Goal: Task Accomplishment & Management: Use online tool/utility

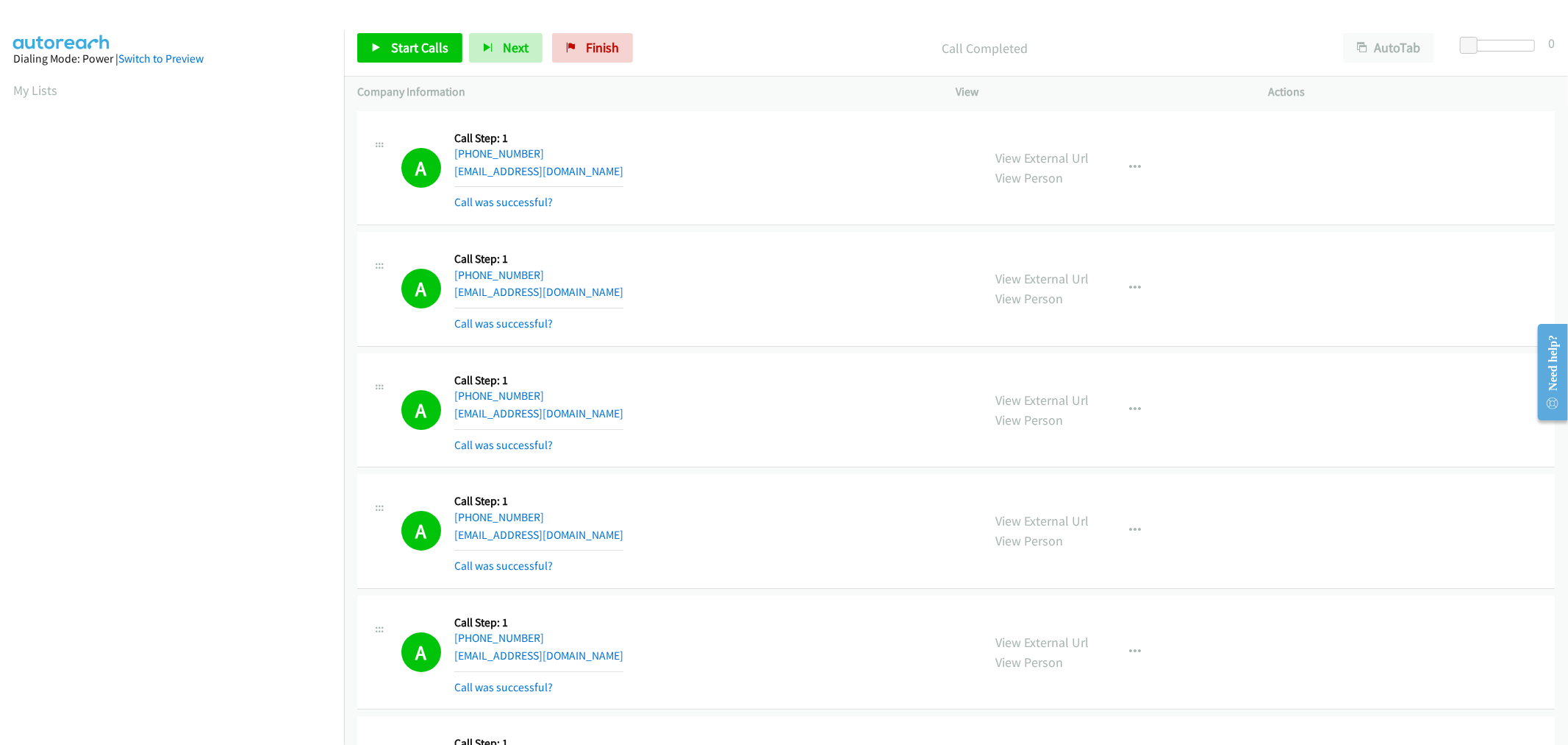
scroll to position [82, 0]
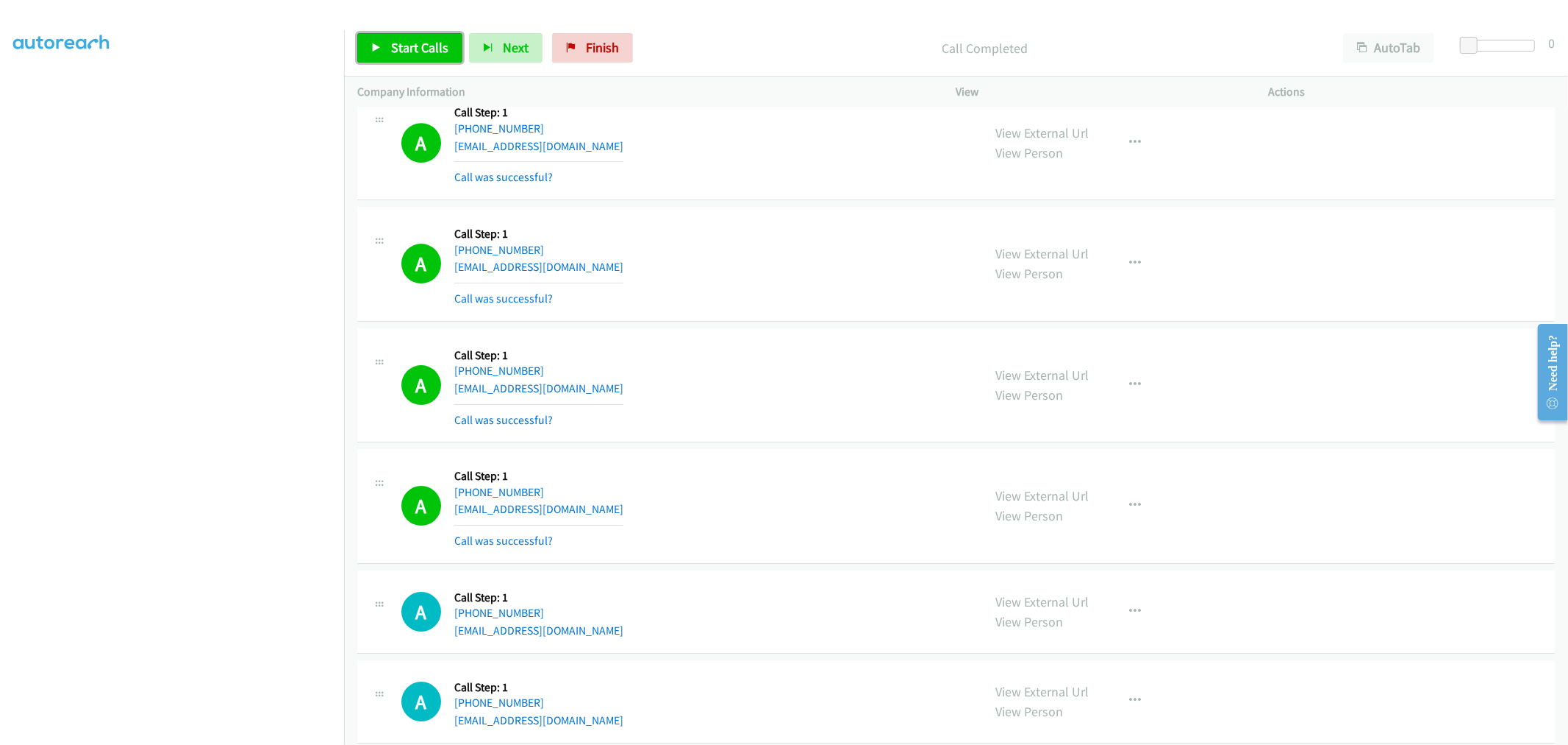
click at [380, 47] on icon at bounding box center [376, 48] width 10 height 10
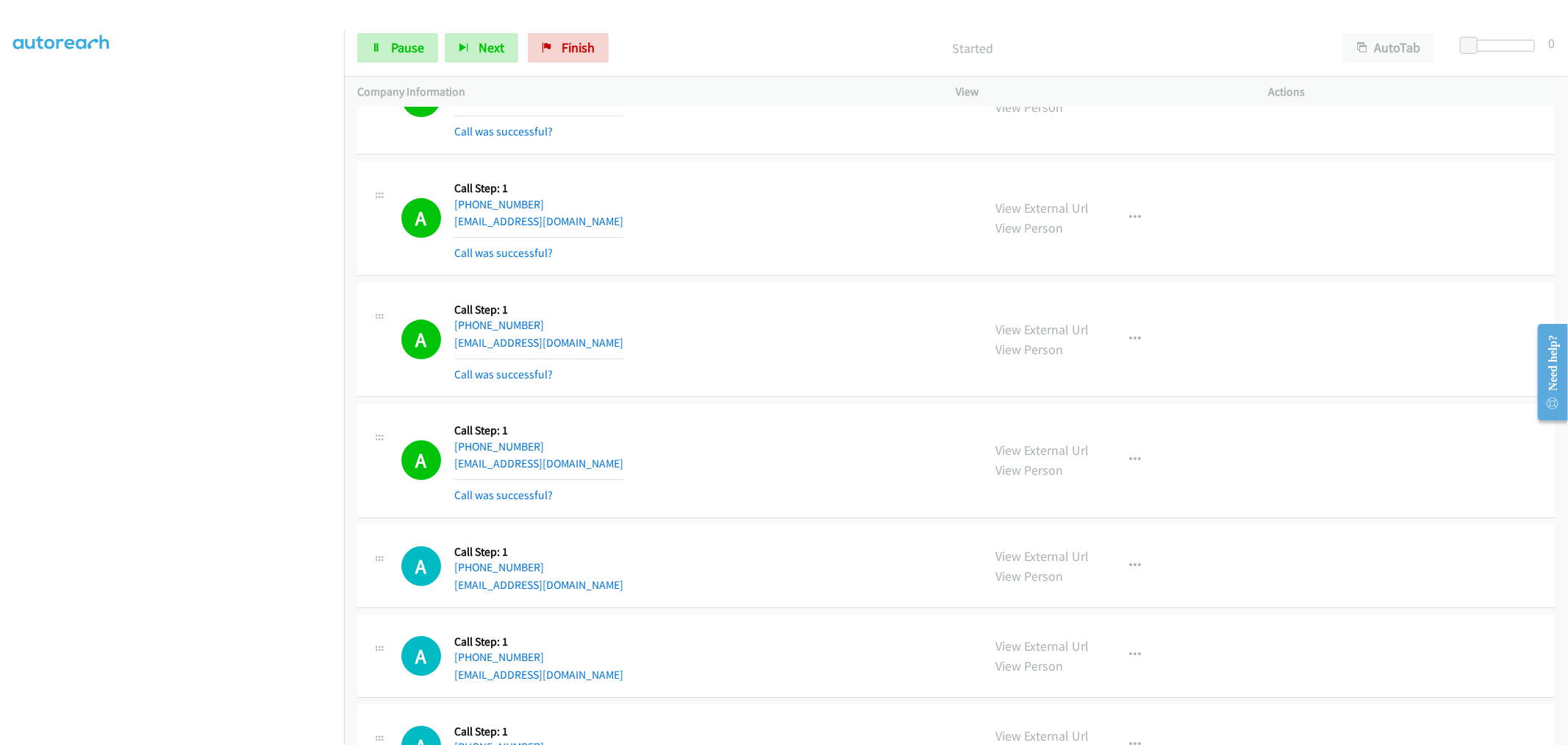
scroll to position [4158, 0]
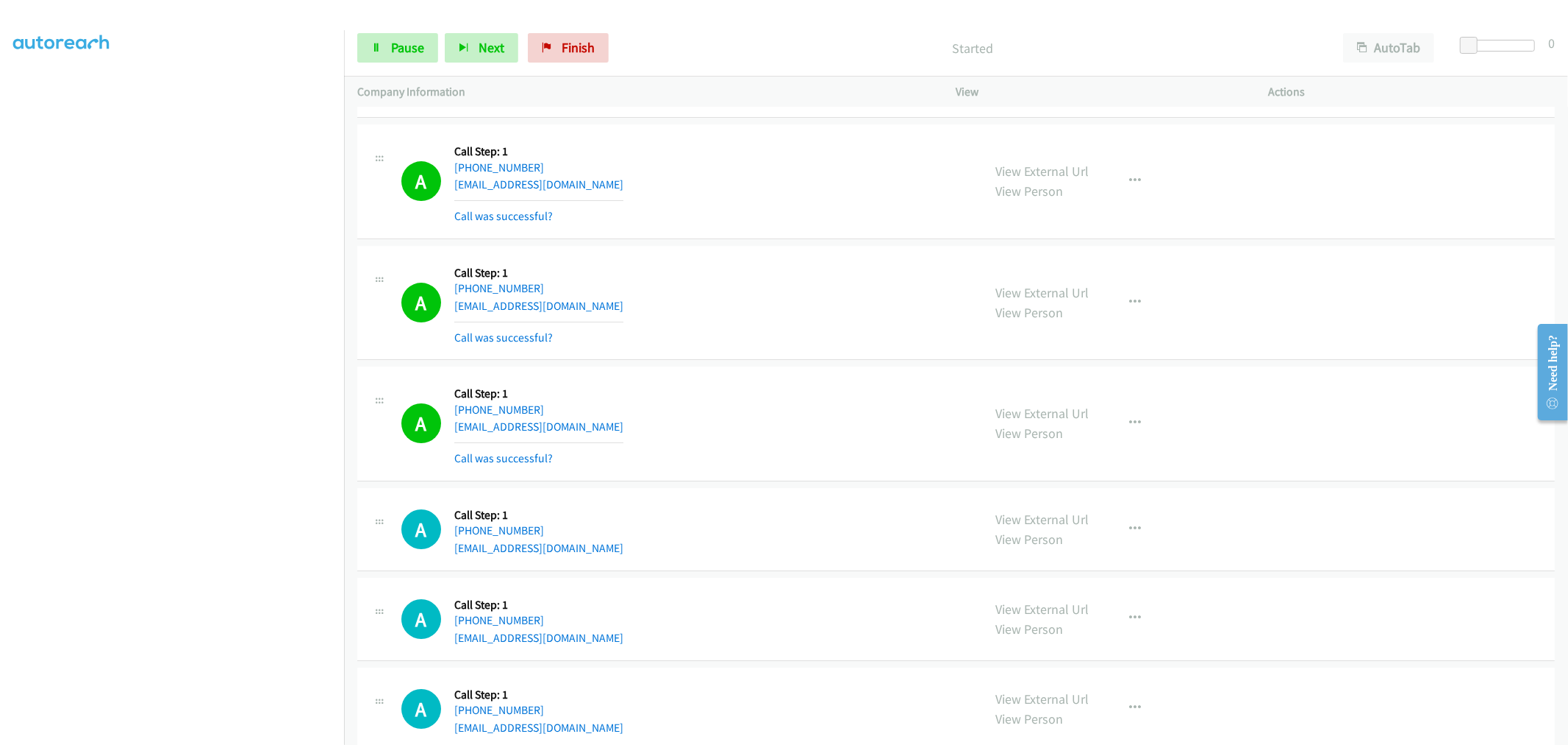
click at [690, 346] on div "A Callback Scheduled Call Step: 1 America/Los_Angeles [PHONE_NUMBER] [EMAIL_ADD…" at bounding box center [685, 302] width 569 height 87
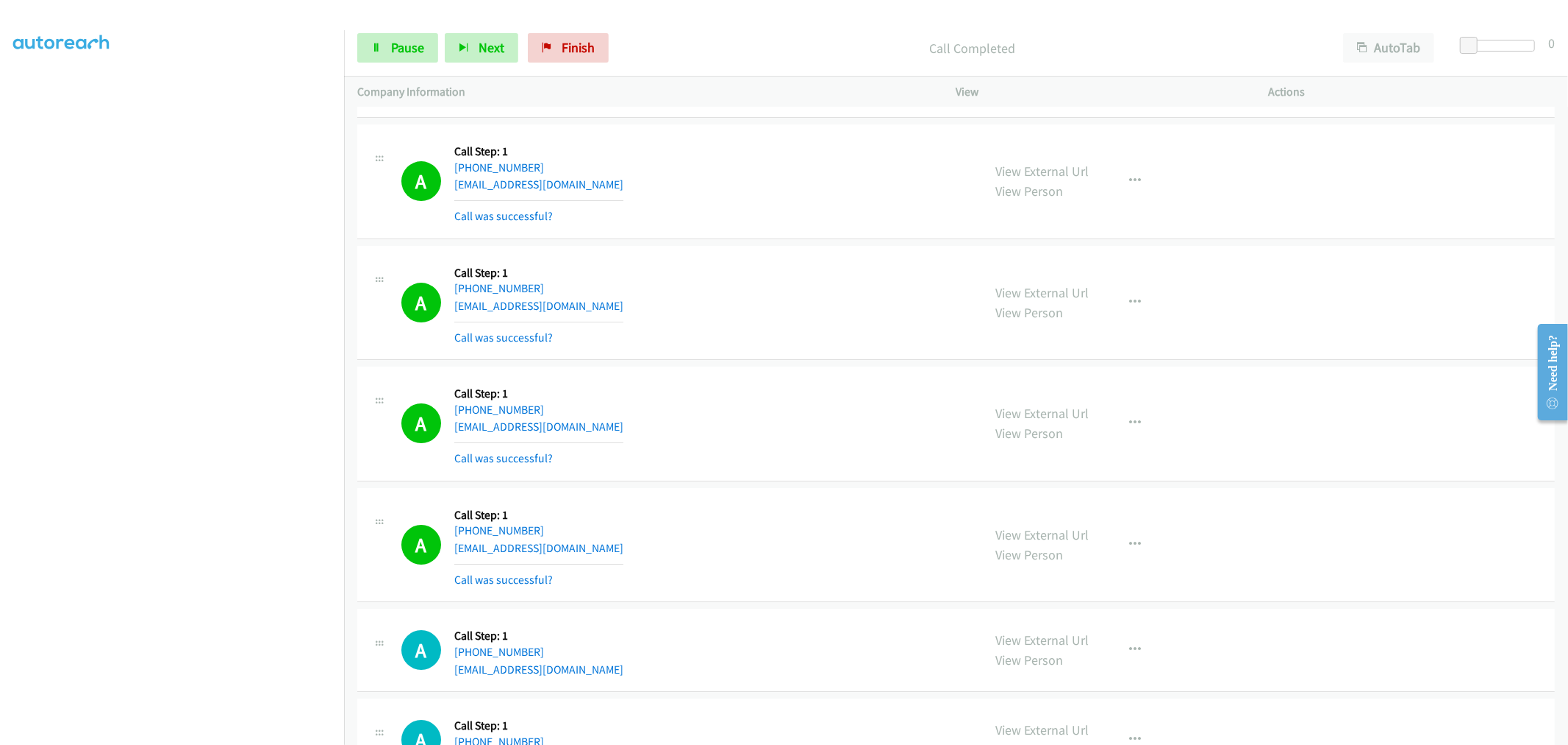
click at [763, 380] on div "A Callback Scheduled Call Step: 1 America/New_York [PHONE_NUMBER] [EMAIL_ADDRES…" at bounding box center [956, 424] width 1198 height 115
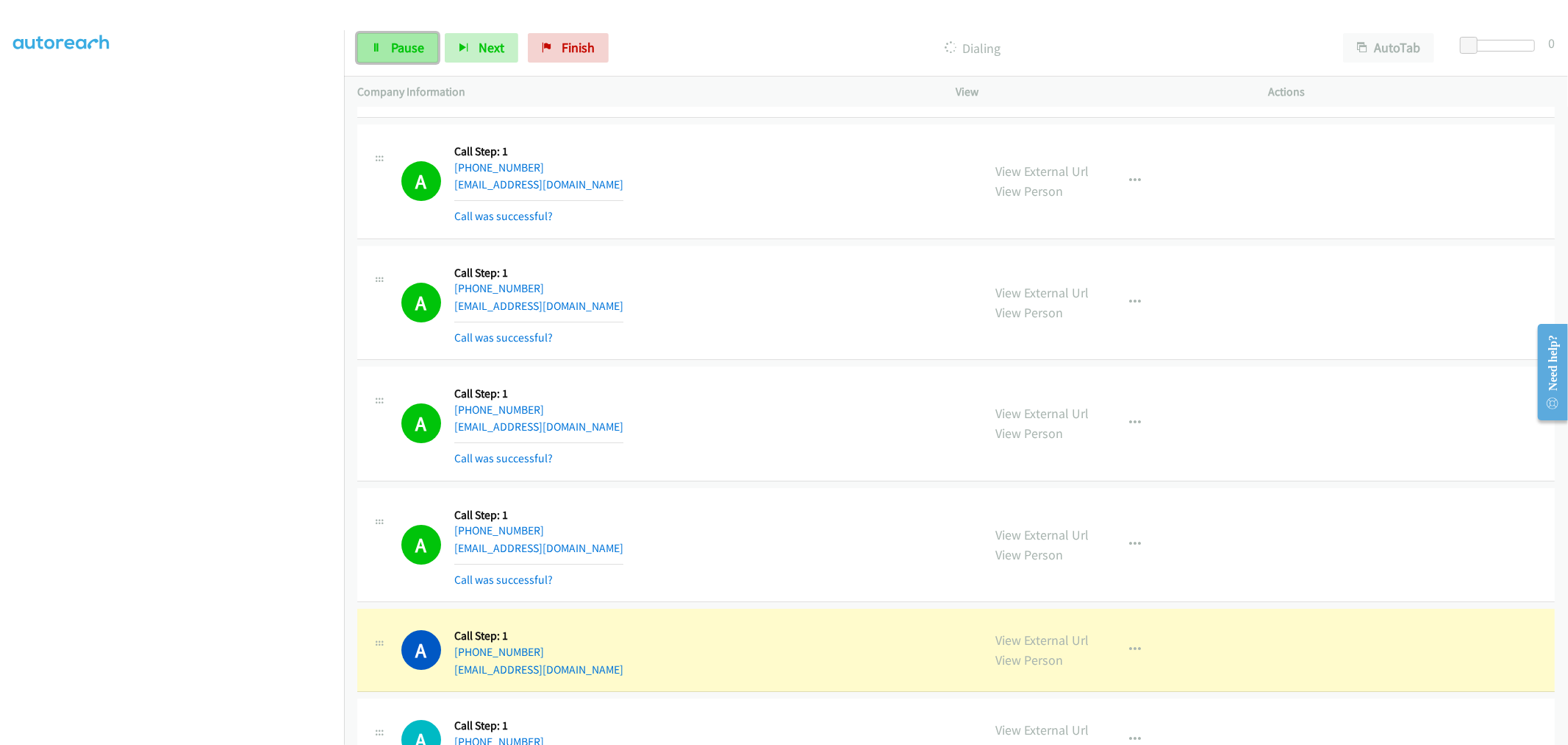
click at [396, 46] on span "Pause" at bounding box center [407, 47] width 33 height 17
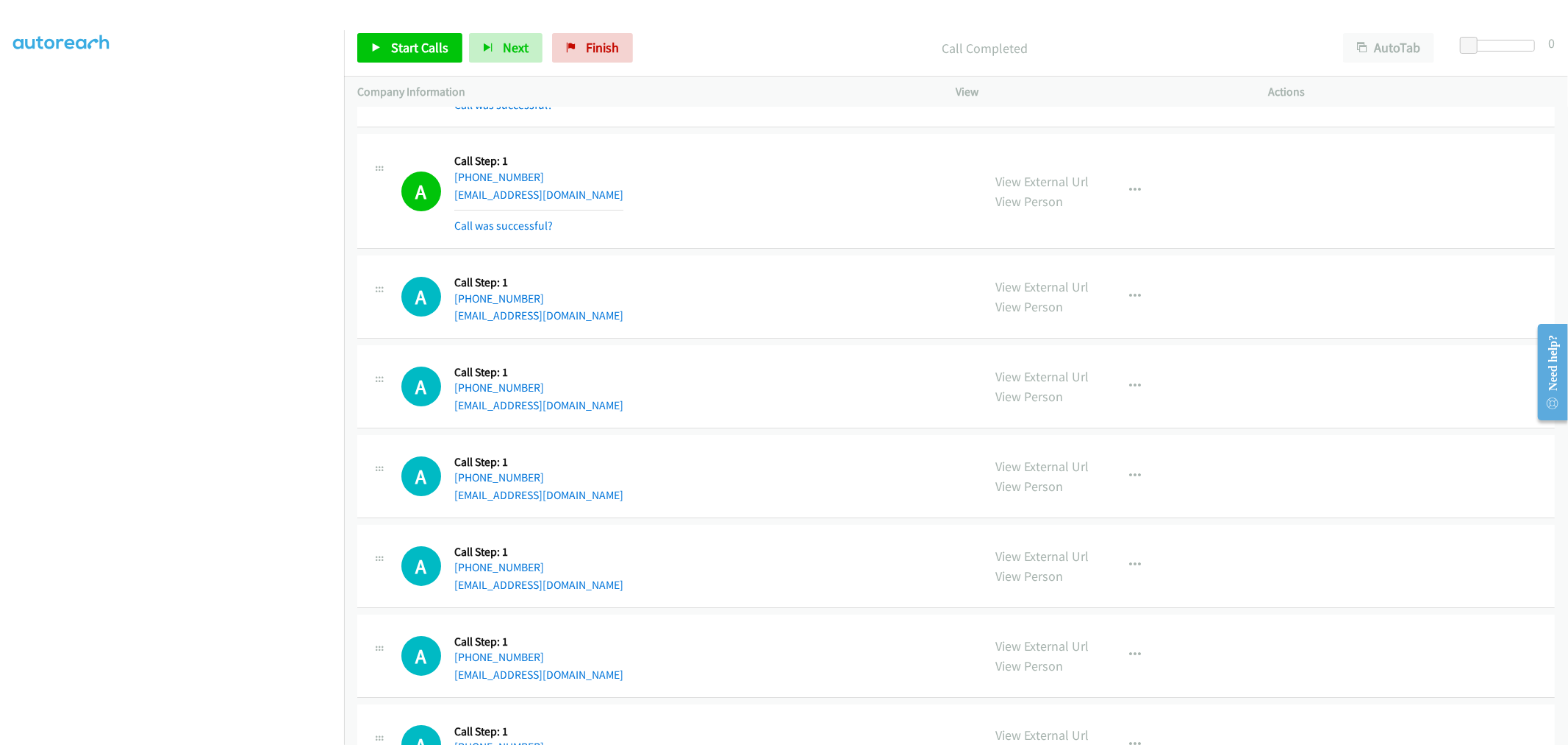
scroll to position [4566, 0]
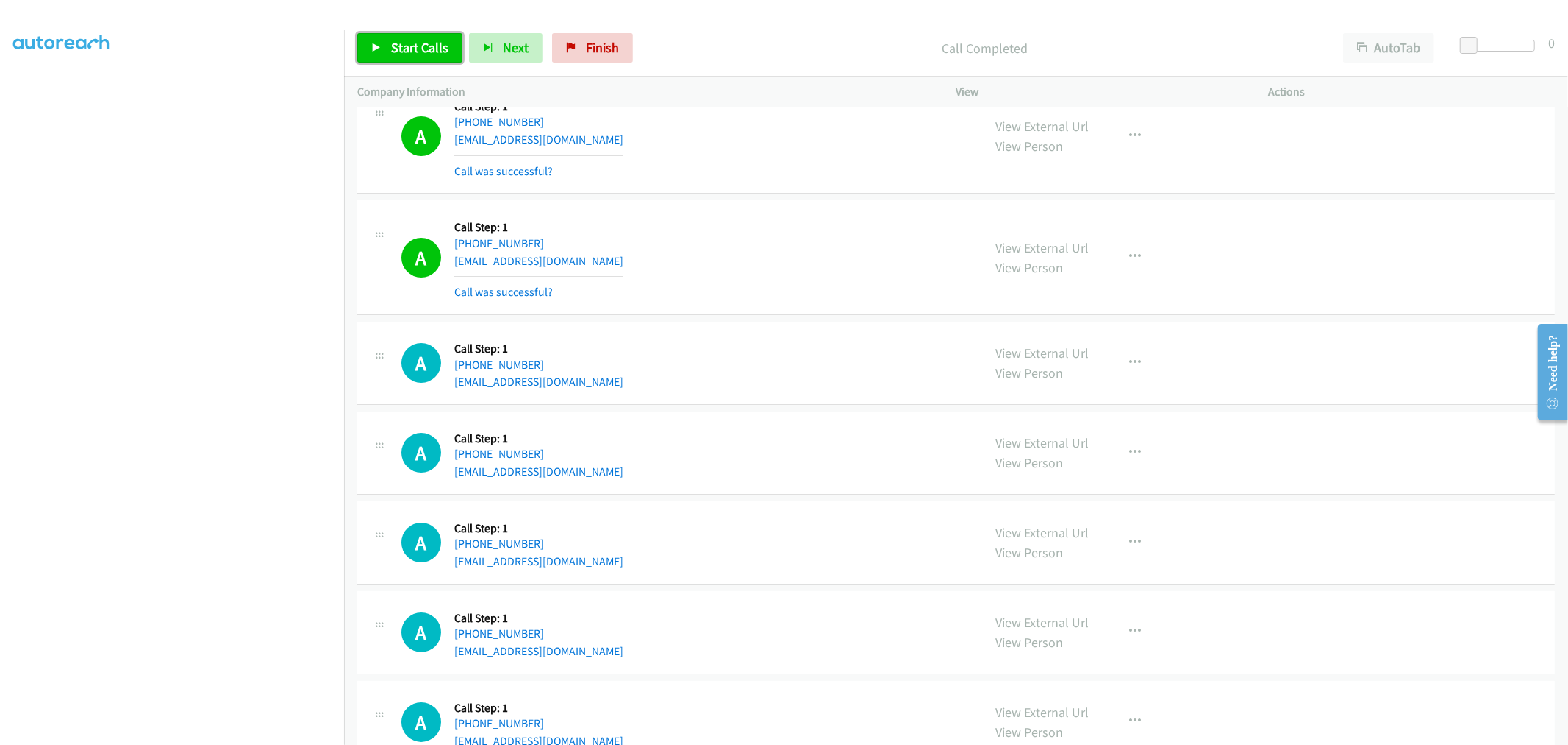
click at [373, 41] on link "Start Calls" at bounding box center [410, 47] width 105 height 29
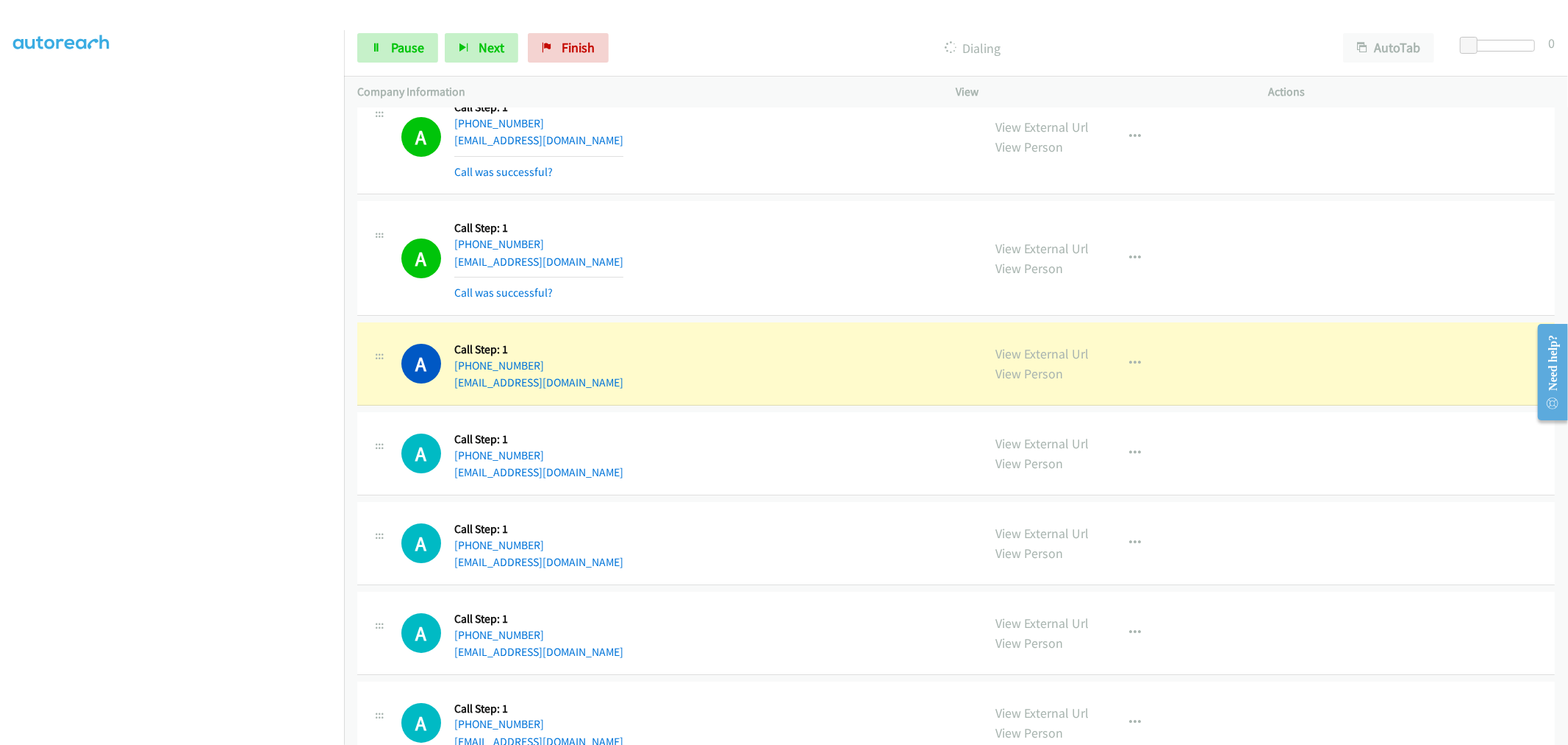
drag, startPoint x: 1025, startPoint y: 358, endPoint x: 824, endPoint y: 150, distance: 289.2
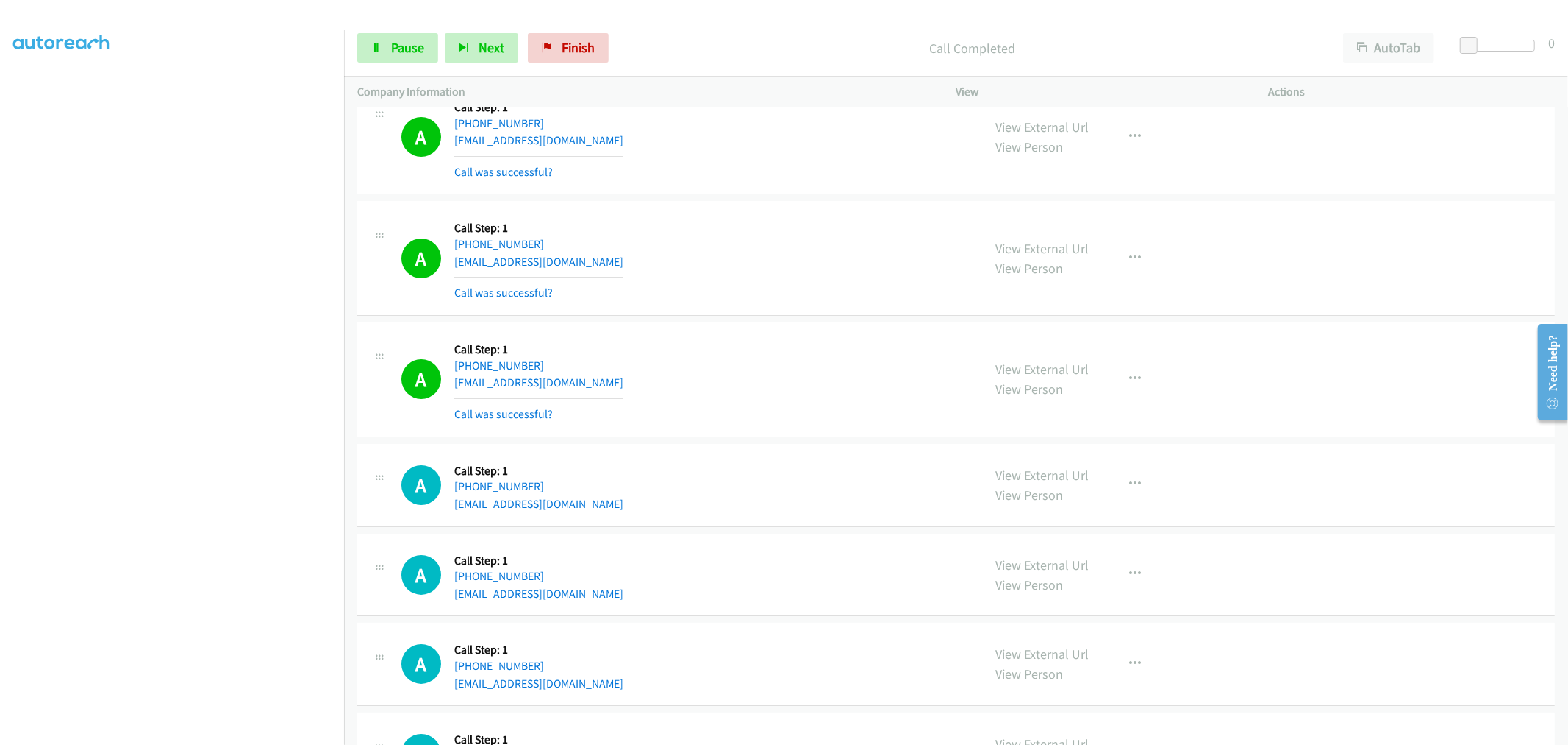
click at [765, 384] on div "A Callback Scheduled Call Step: 1 America/New_York [PHONE_NUMBER] [EMAIL_ADDRES…" at bounding box center [685, 379] width 569 height 87
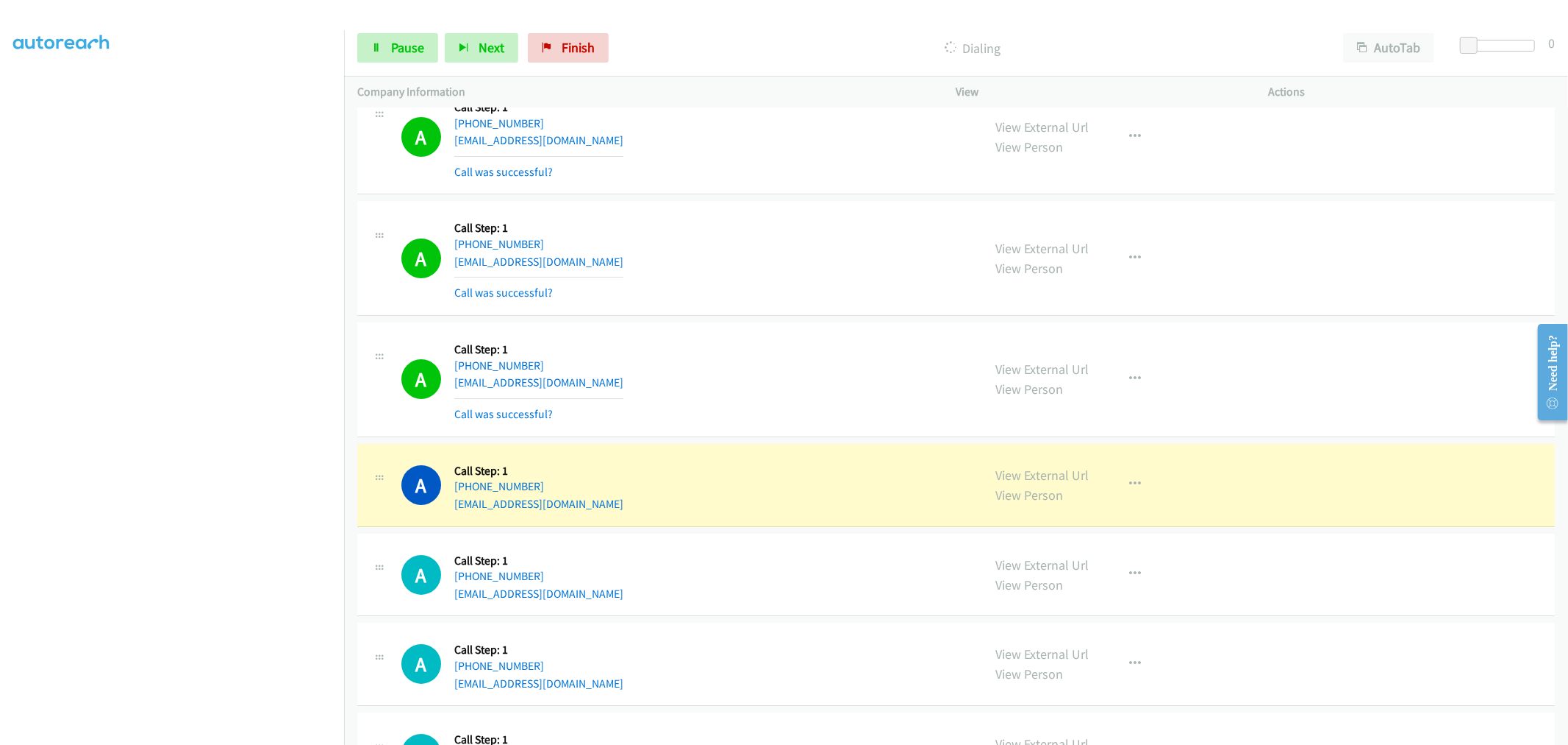
click at [621, 203] on div "A Callback Scheduled Call Step: 1 [GEOGRAPHIC_DATA]/[GEOGRAPHIC_DATA] [PHONE_NU…" at bounding box center [956, 259] width 1198 height 115
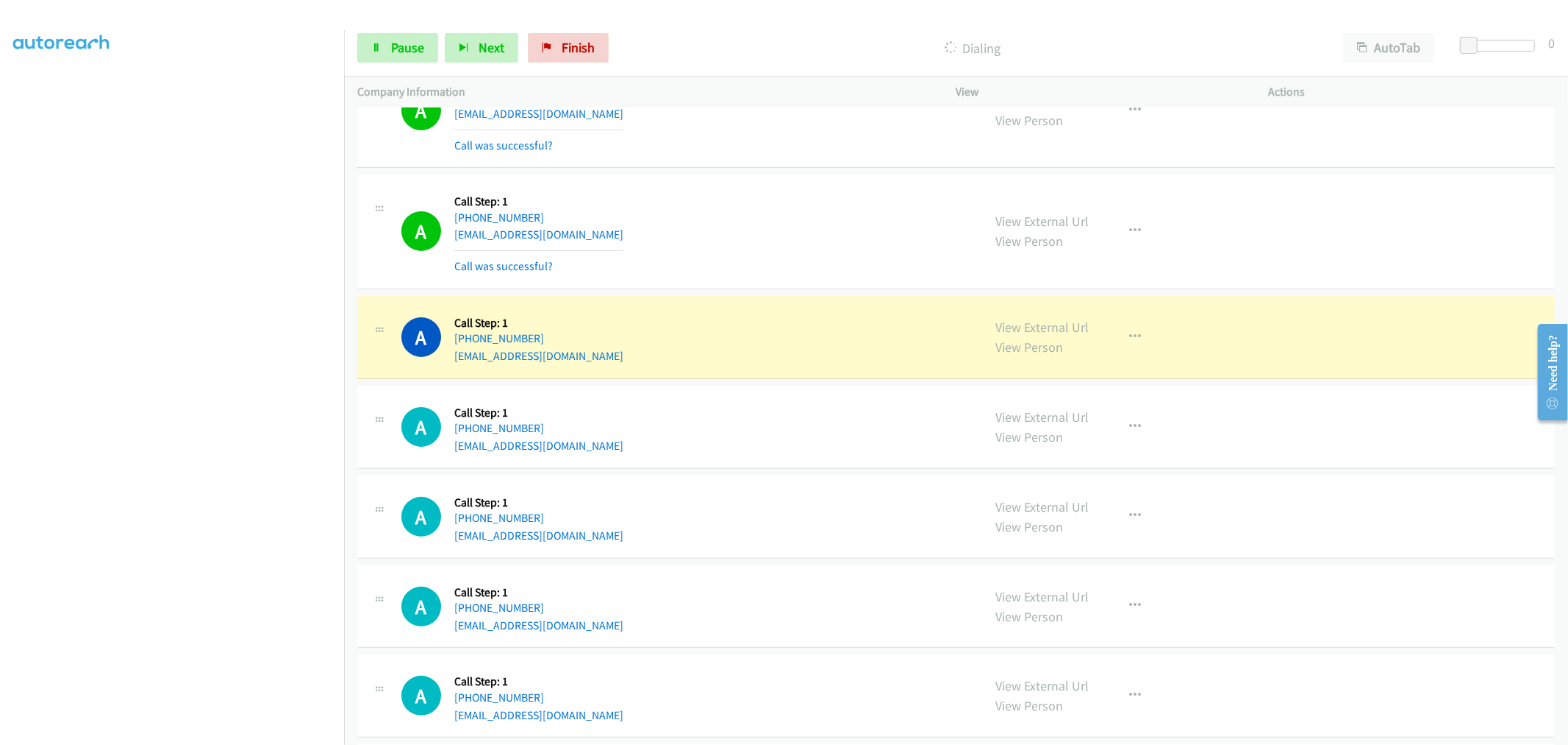
scroll to position [4975, 0]
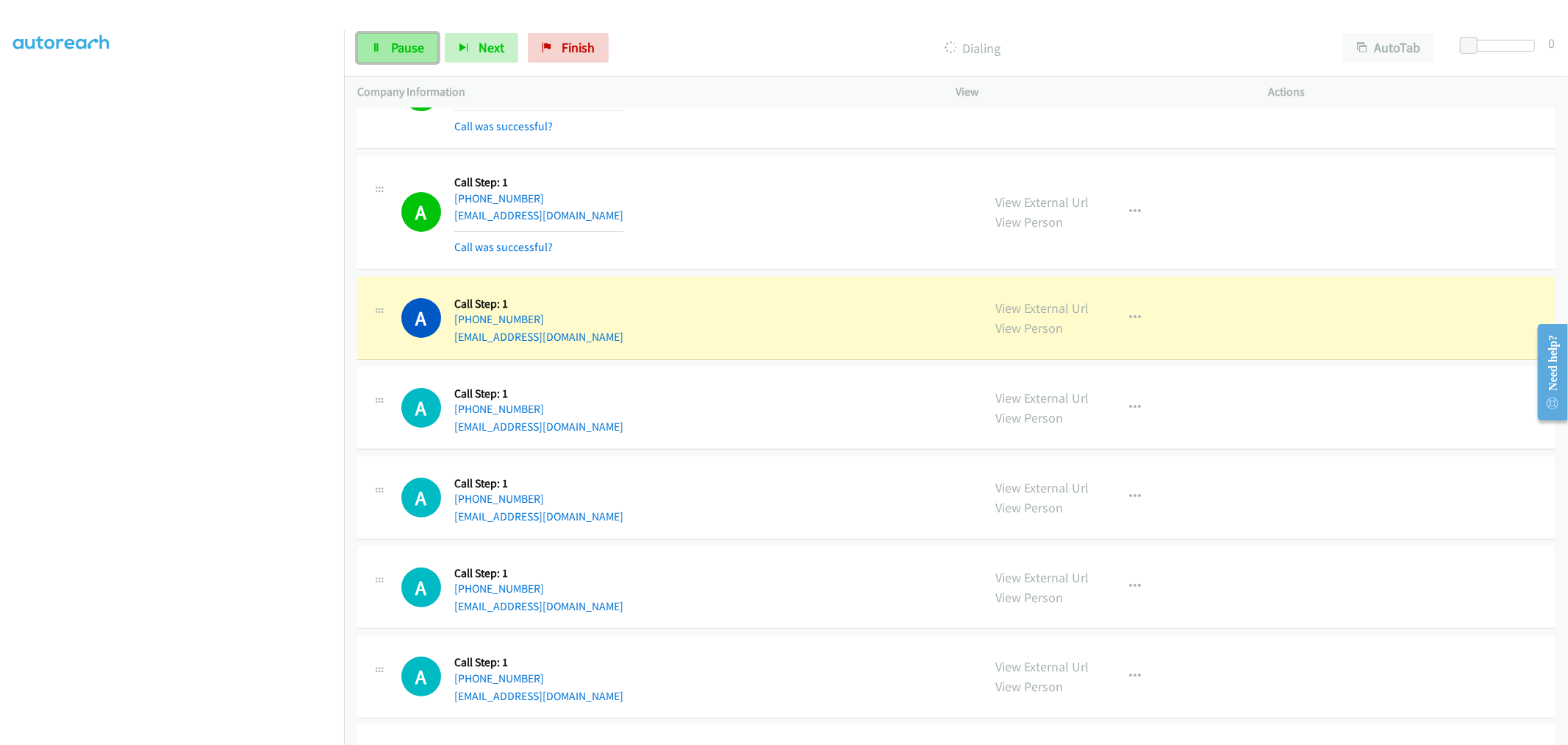
click at [417, 49] on span "Pause" at bounding box center [407, 47] width 33 height 17
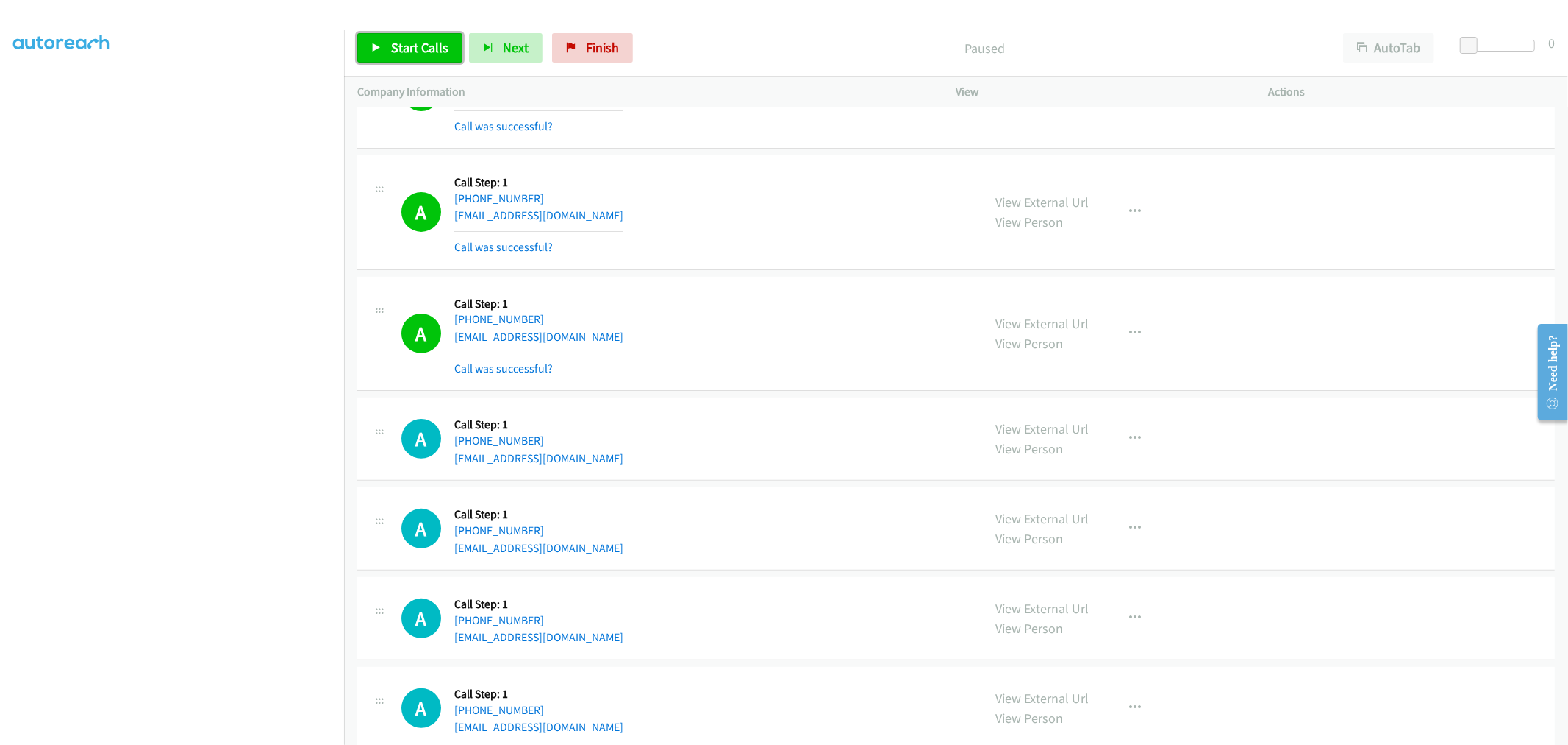
click at [410, 46] on span "Start Calls" at bounding box center [419, 47] width 57 height 17
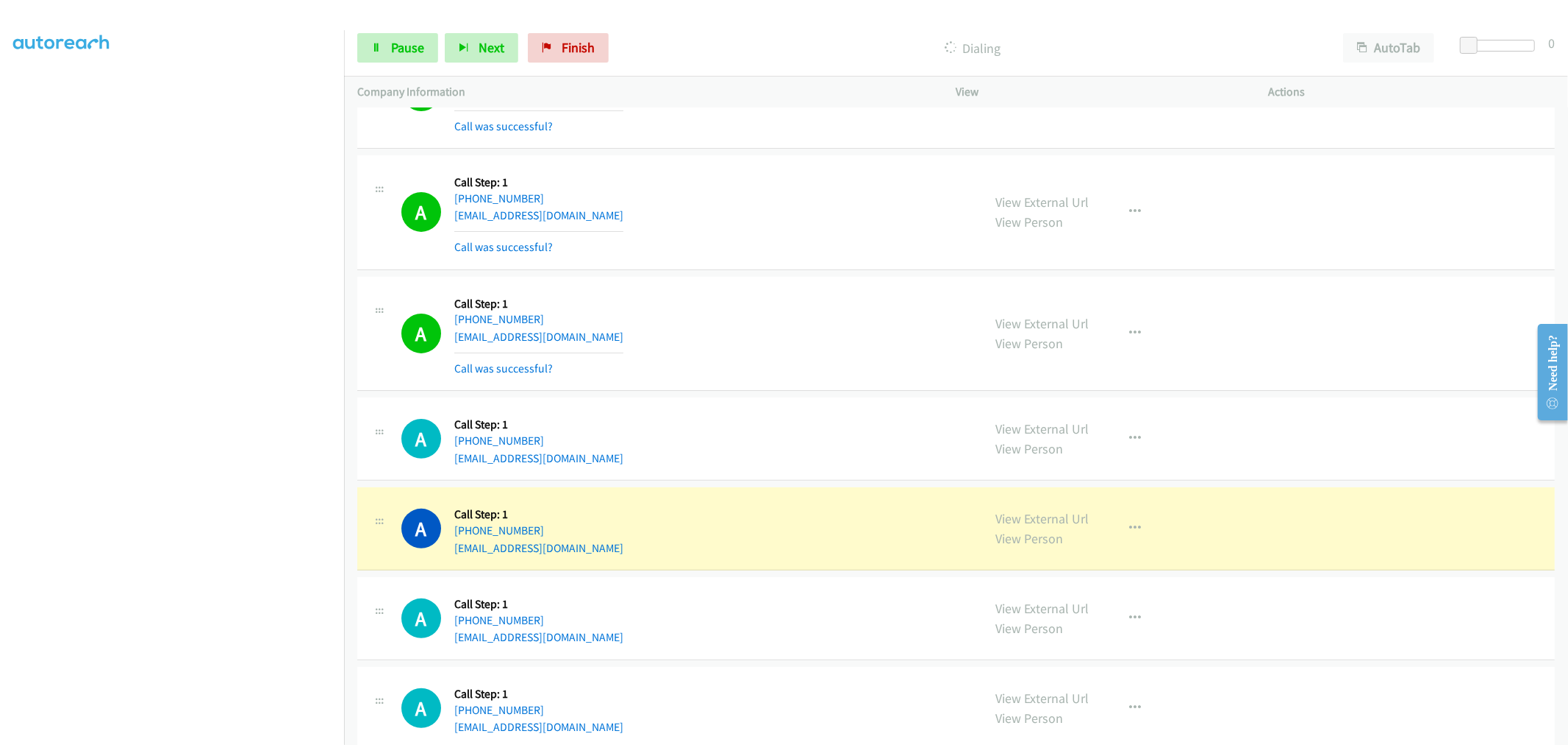
click at [848, 388] on div "A Callback Scheduled Call Step: 1 America/[GEOGRAPHIC_DATA] [PHONE_NUMBER] [EMA…" at bounding box center [956, 334] width 1198 height 115
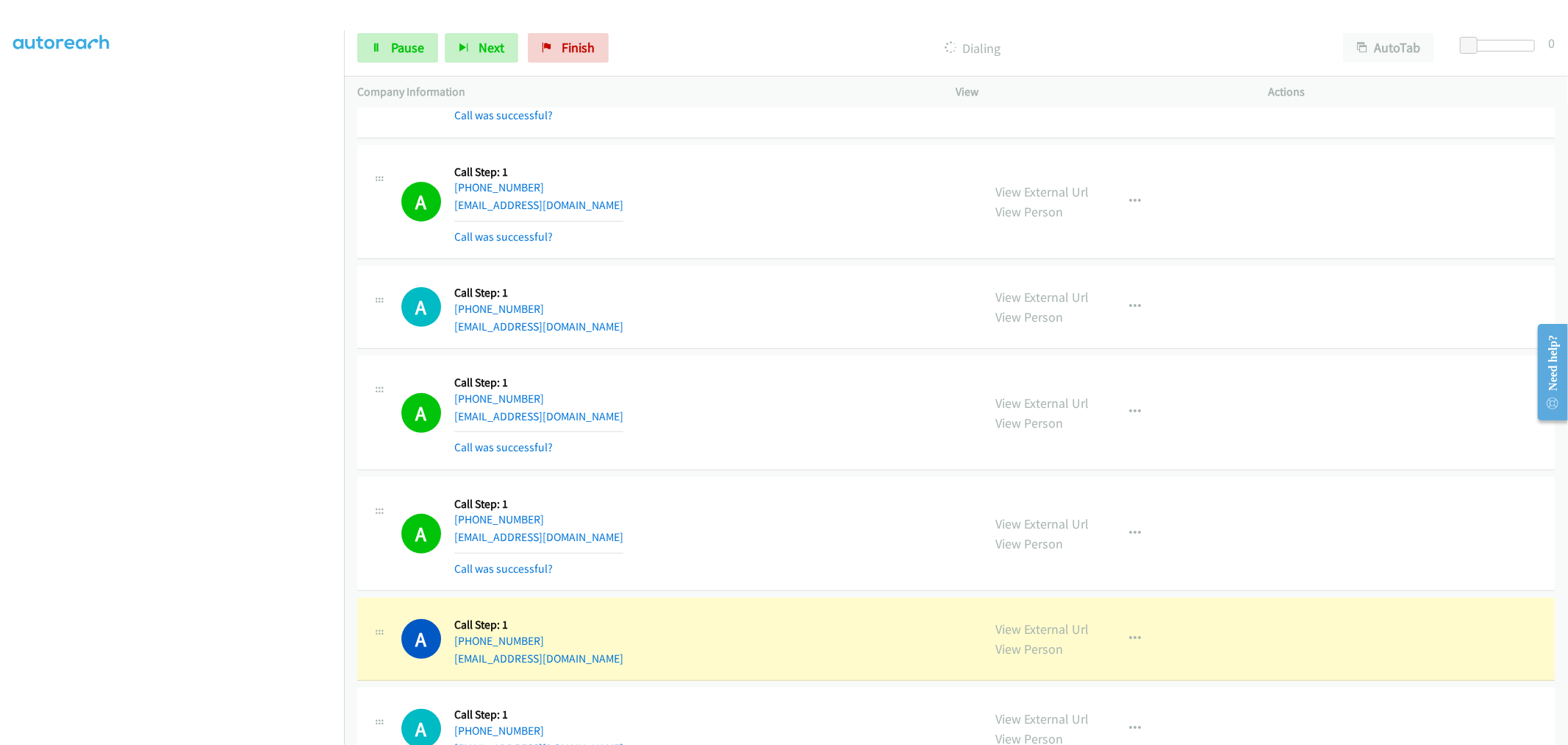
scroll to position [5158, 0]
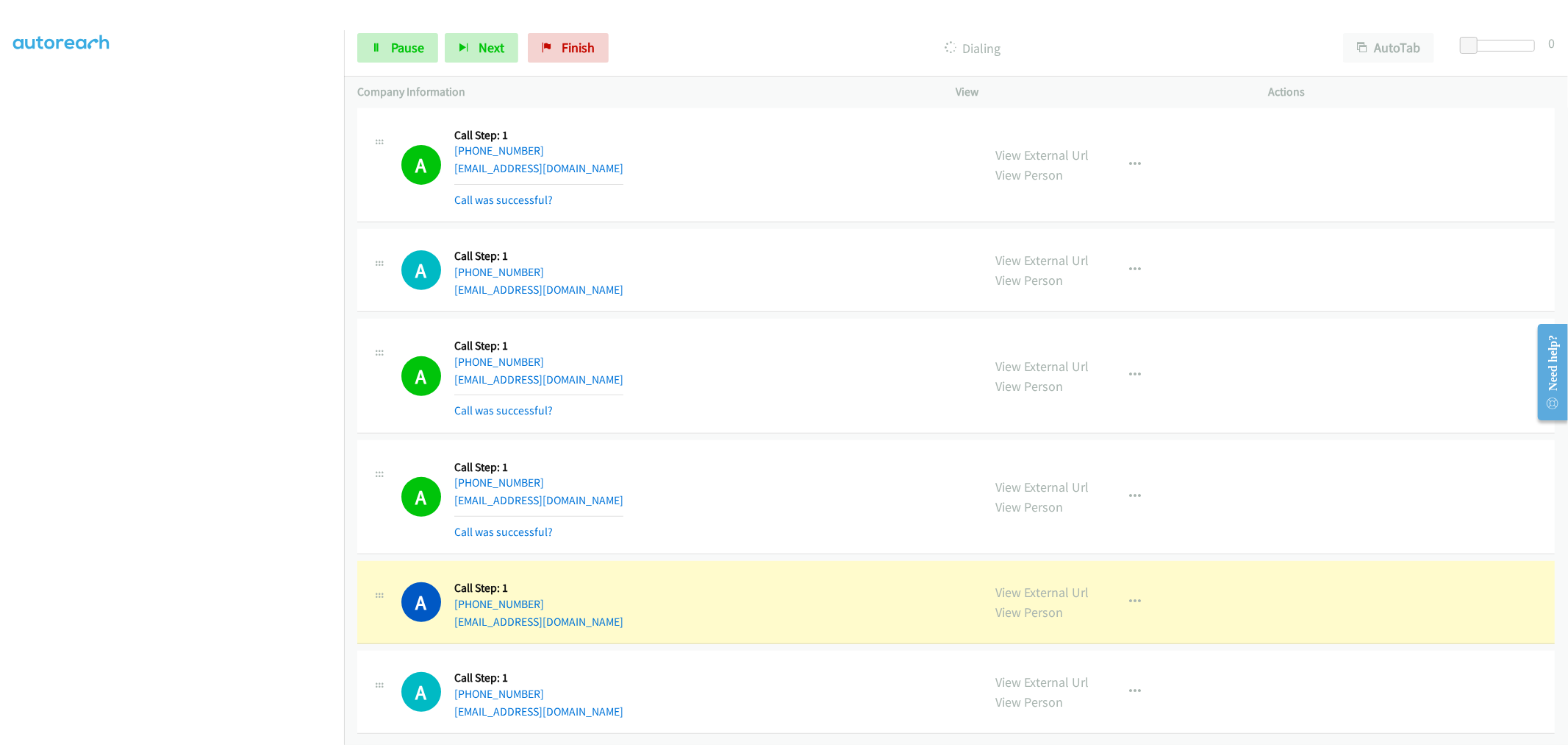
click at [794, 319] on div "A Callback Scheduled Call Step: 1 America/New_York [PHONE_NUMBER] [EMAIL_ADDRES…" at bounding box center [956, 376] width 1198 height 115
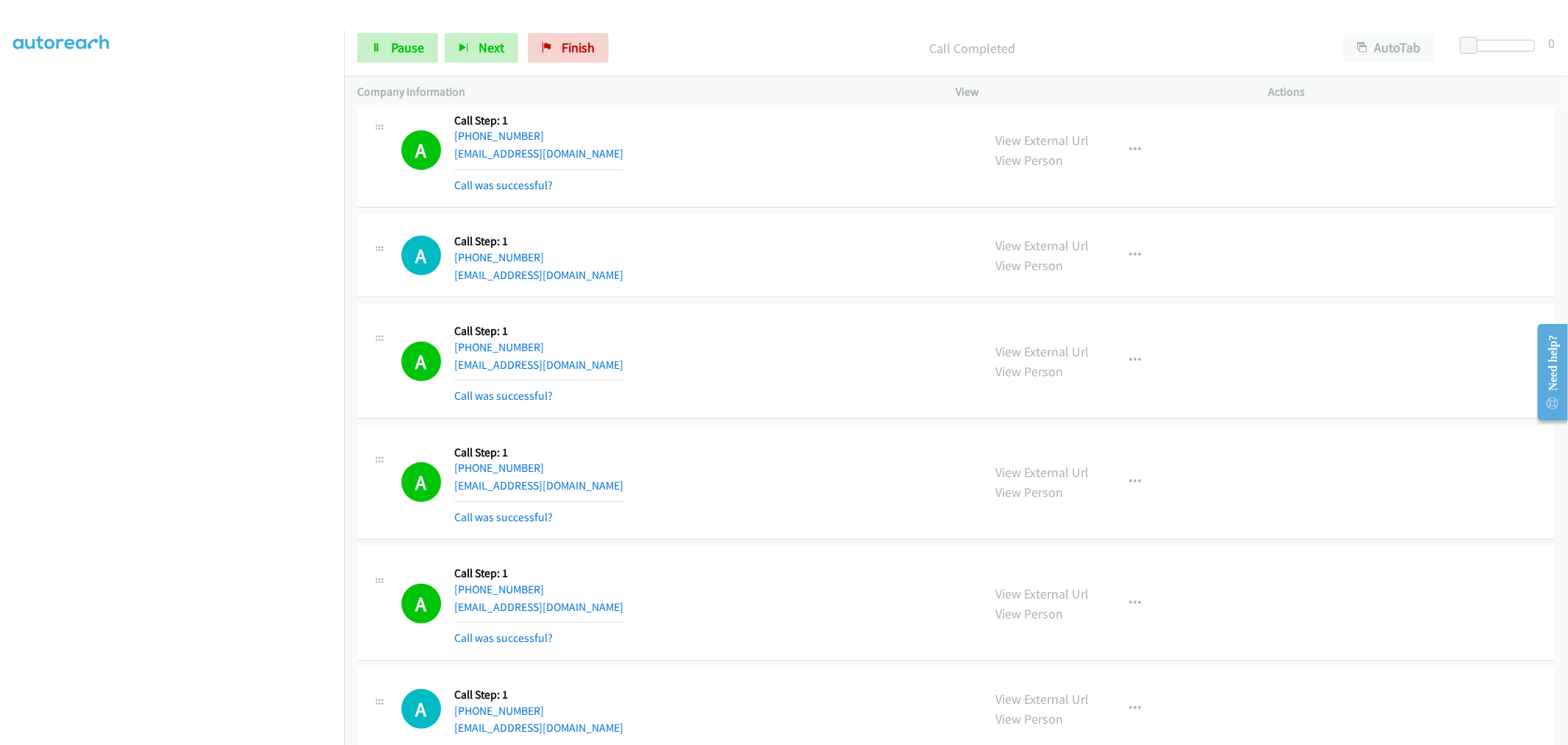
click at [829, 340] on div "A Callback Scheduled Call Step: 1 America/New_York [PHONE_NUMBER] [EMAIL_ADDRES…" at bounding box center [685, 360] width 569 height 87
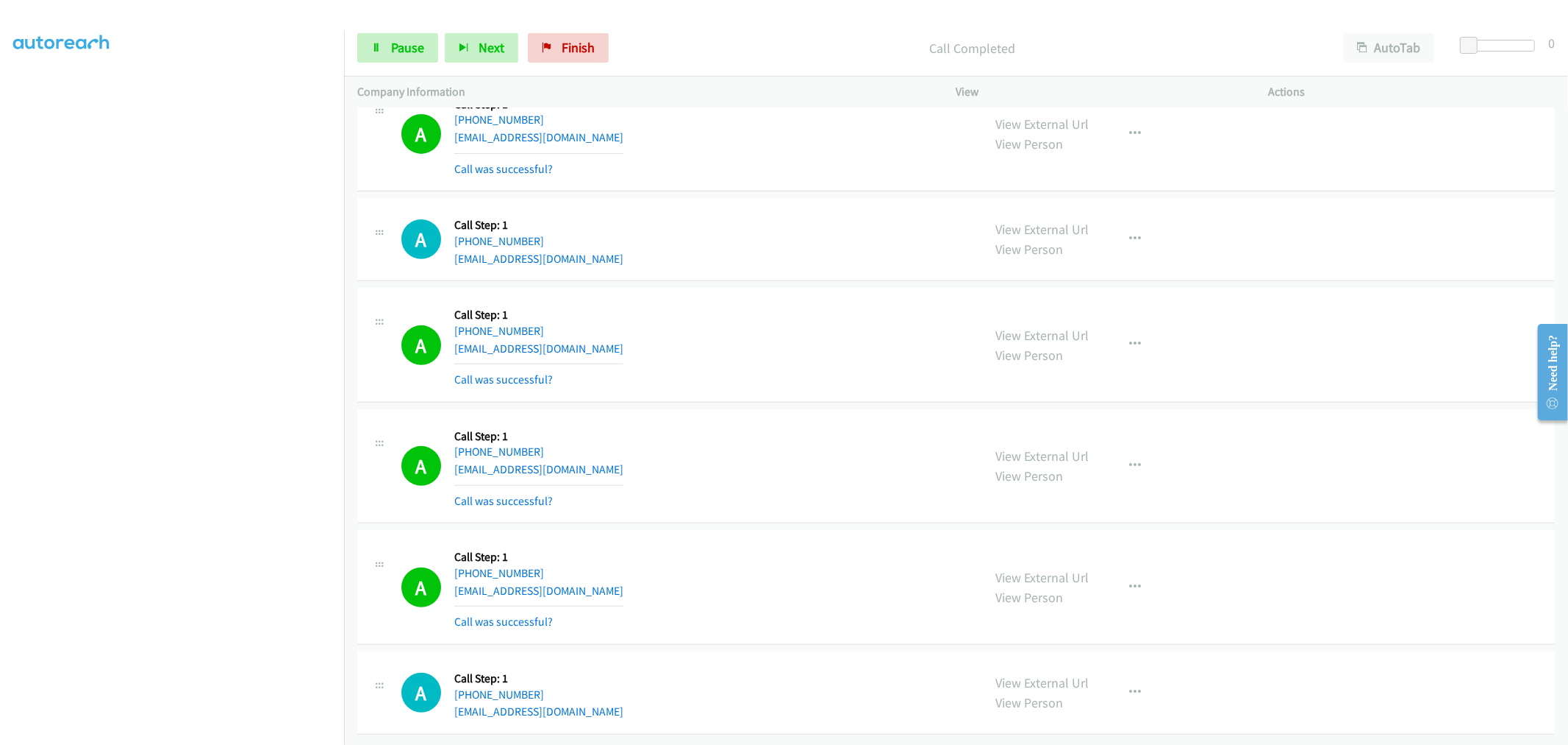
scroll to position [5190, 0]
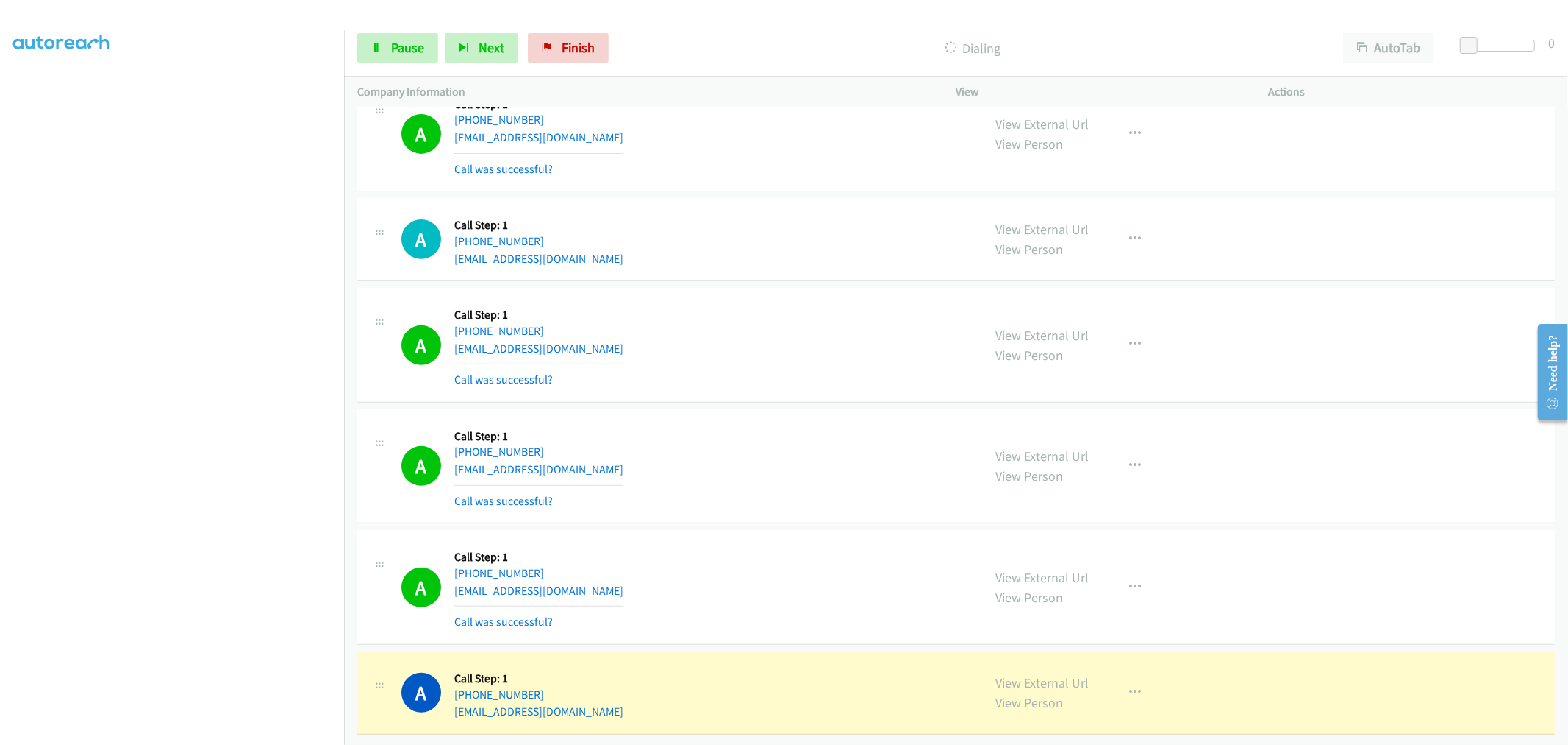
click at [715, 301] on div "A Callback Scheduled Call Step: 1 America/New_York [PHONE_NUMBER] [EMAIL_ADDRES…" at bounding box center [685, 344] width 569 height 87
click at [754, 373] on div "A Callback Scheduled Call Step: 1 America/New_York [PHONE_NUMBER] [EMAIL_ADDRES…" at bounding box center [956, 345] width 1198 height 115
click at [856, 301] on div "A Callback Scheduled Call Step: 1 America/New_York [PHONE_NUMBER] [EMAIL_ADDRES…" at bounding box center [685, 344] width 569 height 87
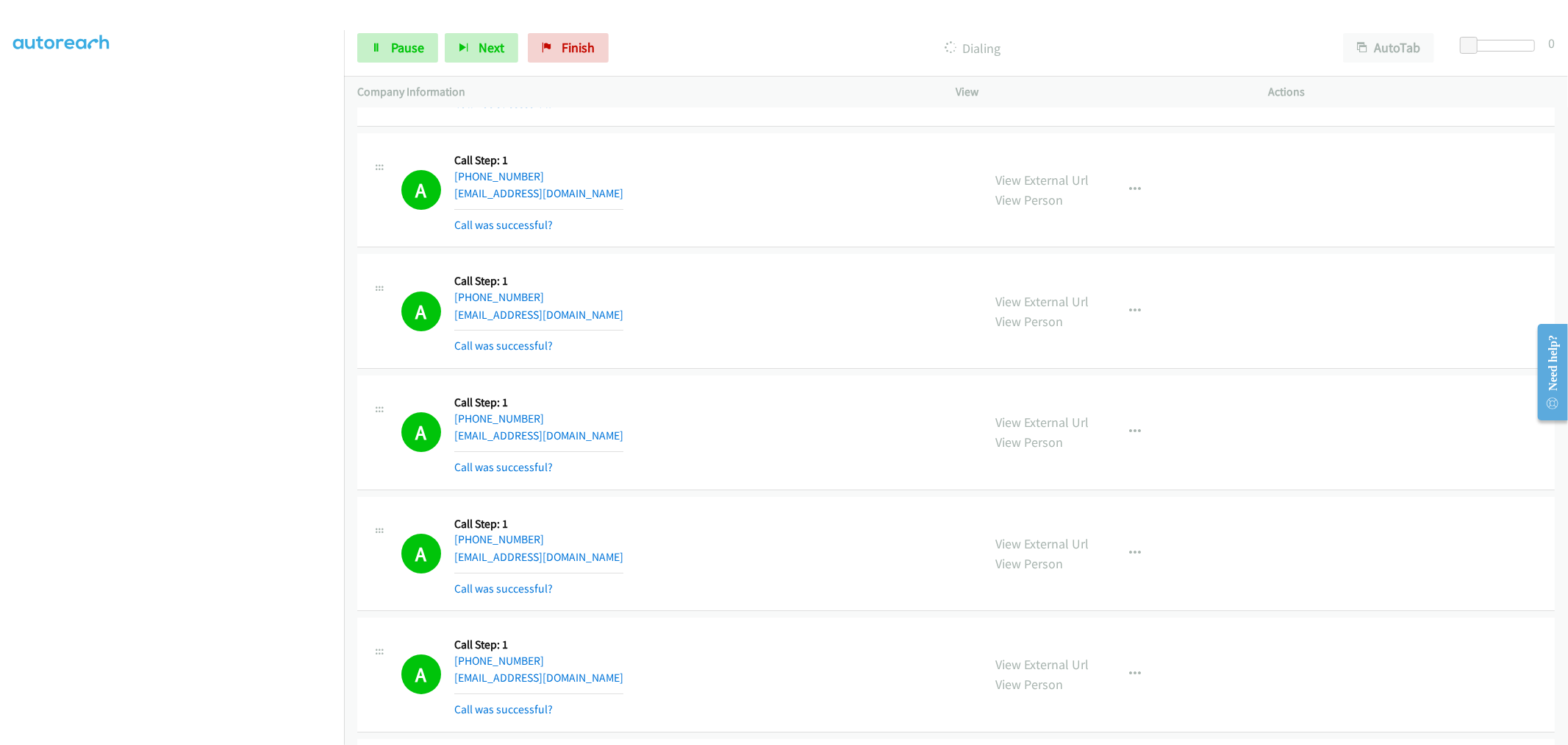
click at [701, 383] on div "A Callback Scheduled Call Step: 1 America/New_York [PHONE_NUMBER] [EMAIL_ADDRES…" at bounding box center [956, 433] width 1198 height 115
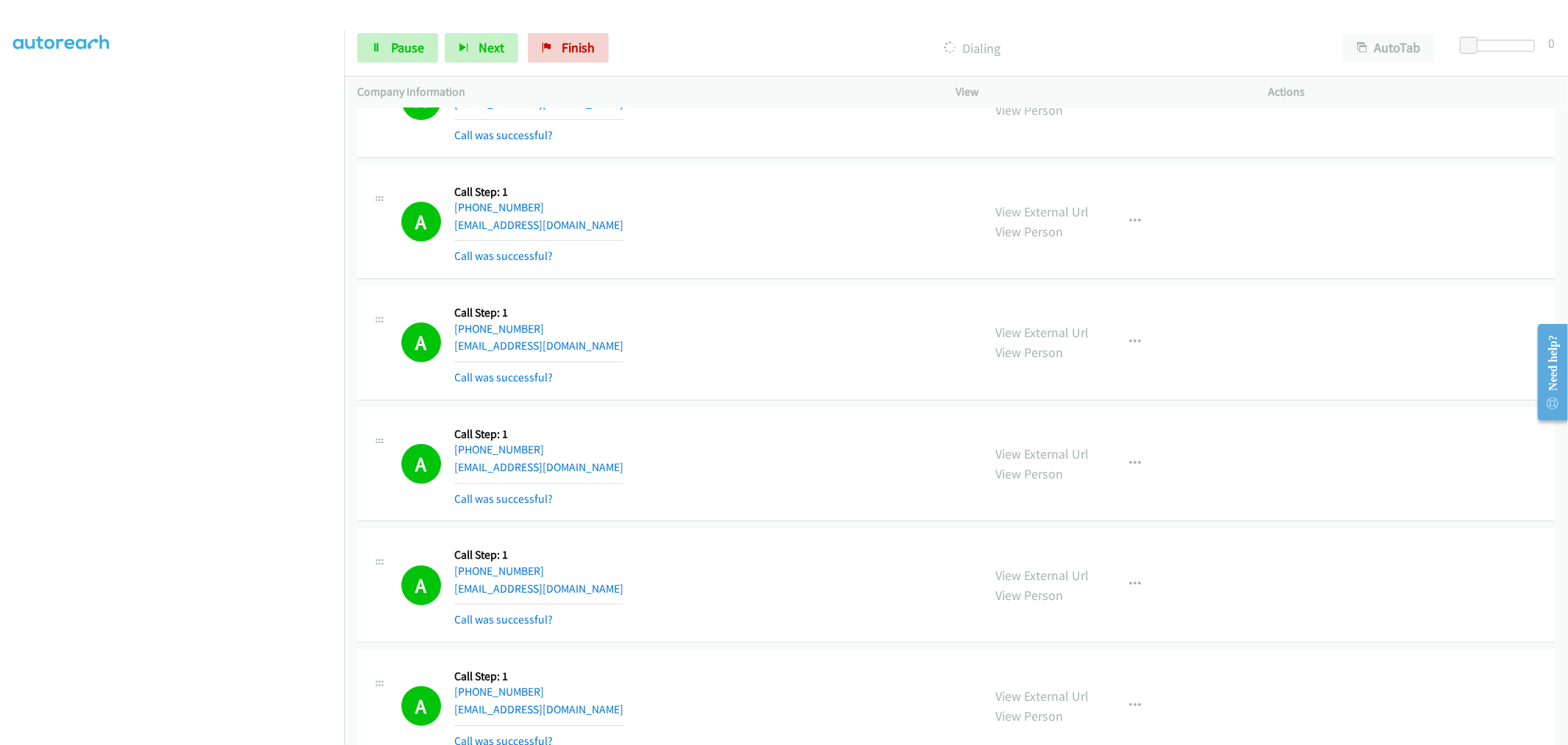
scroll to position [4543, 0]
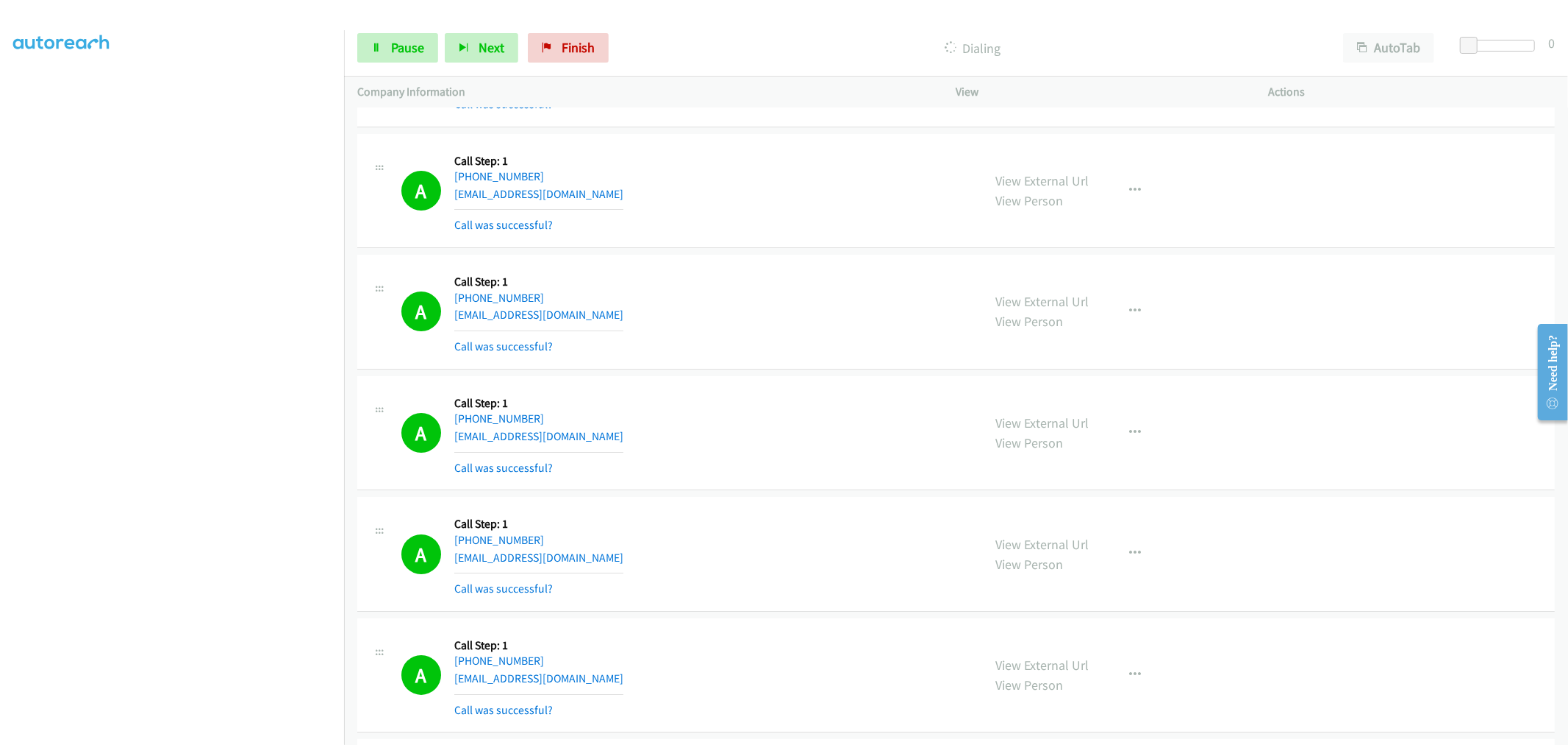
click at [779, 414] on div "A Callback Scheduled Call Step: 1 America/New_York [PHONE_NUMBER] [EMAIL_ADDRES…" at bounding box center [685, 433] width 569 height 87
click at [729, 36] on div "Dialing" at bounding box center [973, 47] width 714 height 29
click at [393, 55] on span "Pause" at bounding box center [407, 47] width 33 height 17
click at [770, 256] on div "A Callback Scheduled Call Step: 1 [GEOGRAPHIC_DATA]/[GEOGRAPHIC_DATA] [PHONE_NU…" at bounding box center [956, 312] width 1198 height 115
click at [876, 325] on div "A Callback Scheduled Call Step: 1 [GEOGRAPHIC_DATA]/[GEOGRAPHIC_DATA] [PHONE_NU…" at bounding box center [685, 311] width 569 height 87
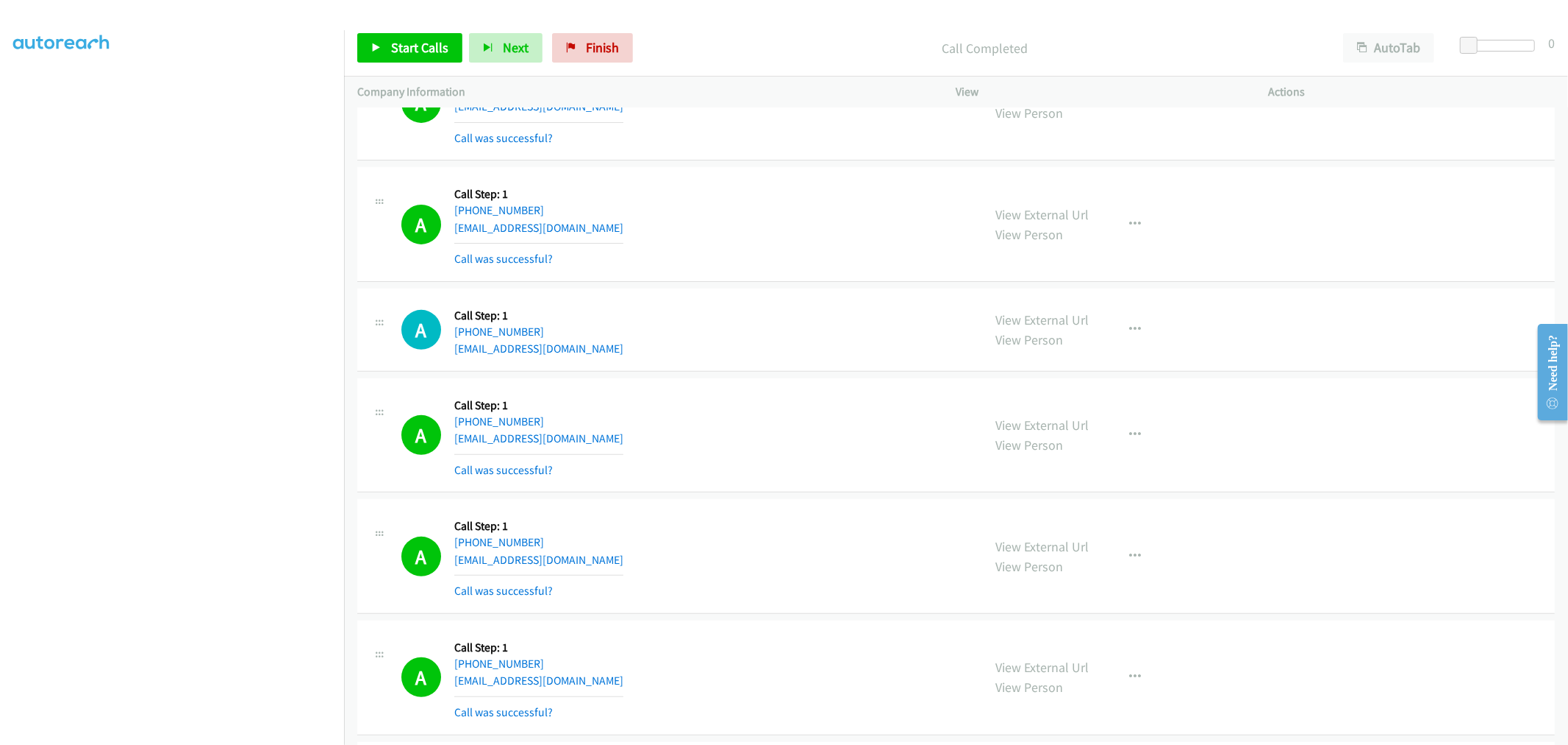
scroll to position [5279, 0]
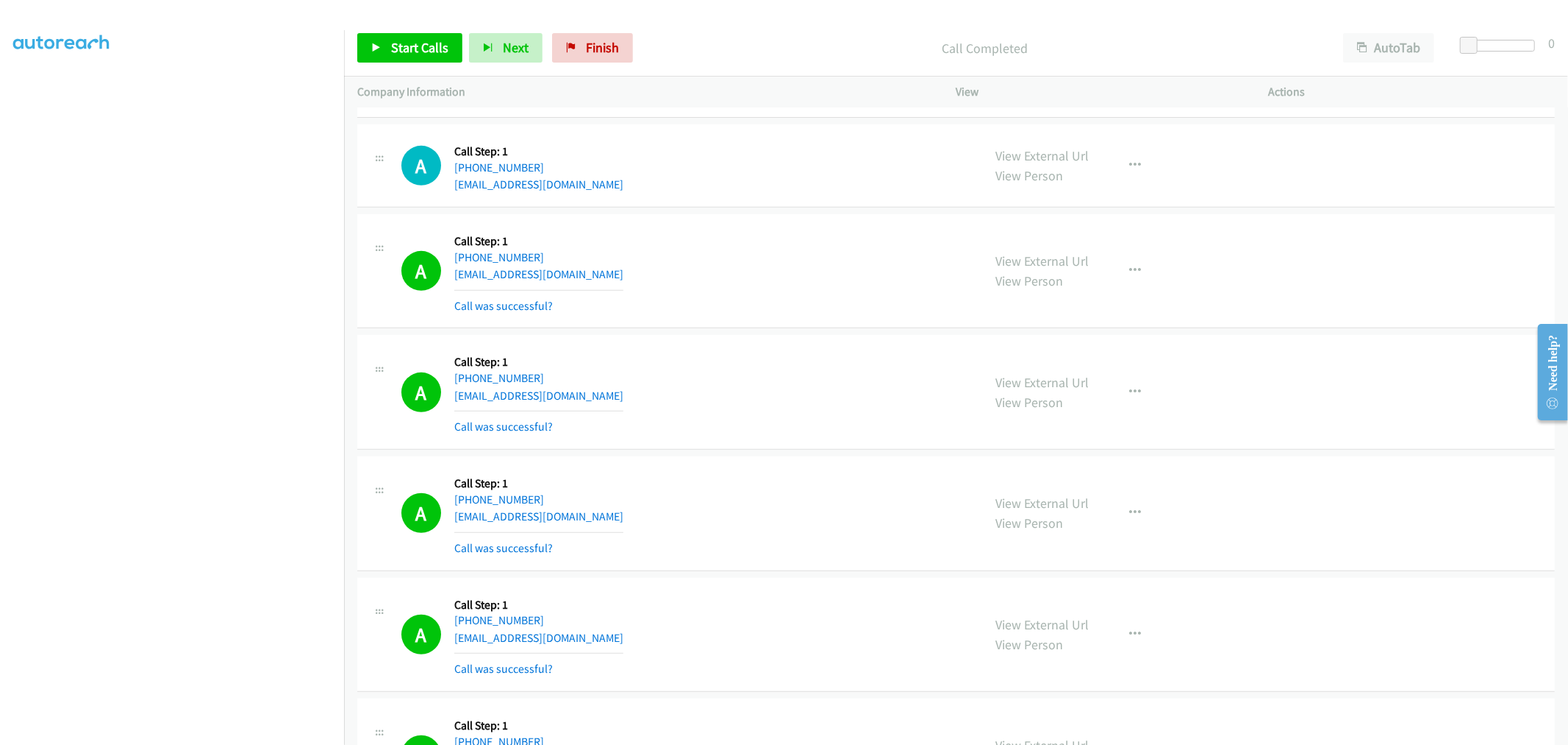
drag, startPoint x: 761, startPoint y: 214, endPoint x: 799, endPoint y: 223, distance: 39.1
click at [761, 214] on td "A Callback Scheduled Call Step: 1 America/New_York [PHONE_NUMBER] [EMAIL_ADDRES…" at bounding box center [956, 271] width 1224 height 121
click at [417, 49] on span "Start Calls" at bounding box center [419, 47] width 57 height 17
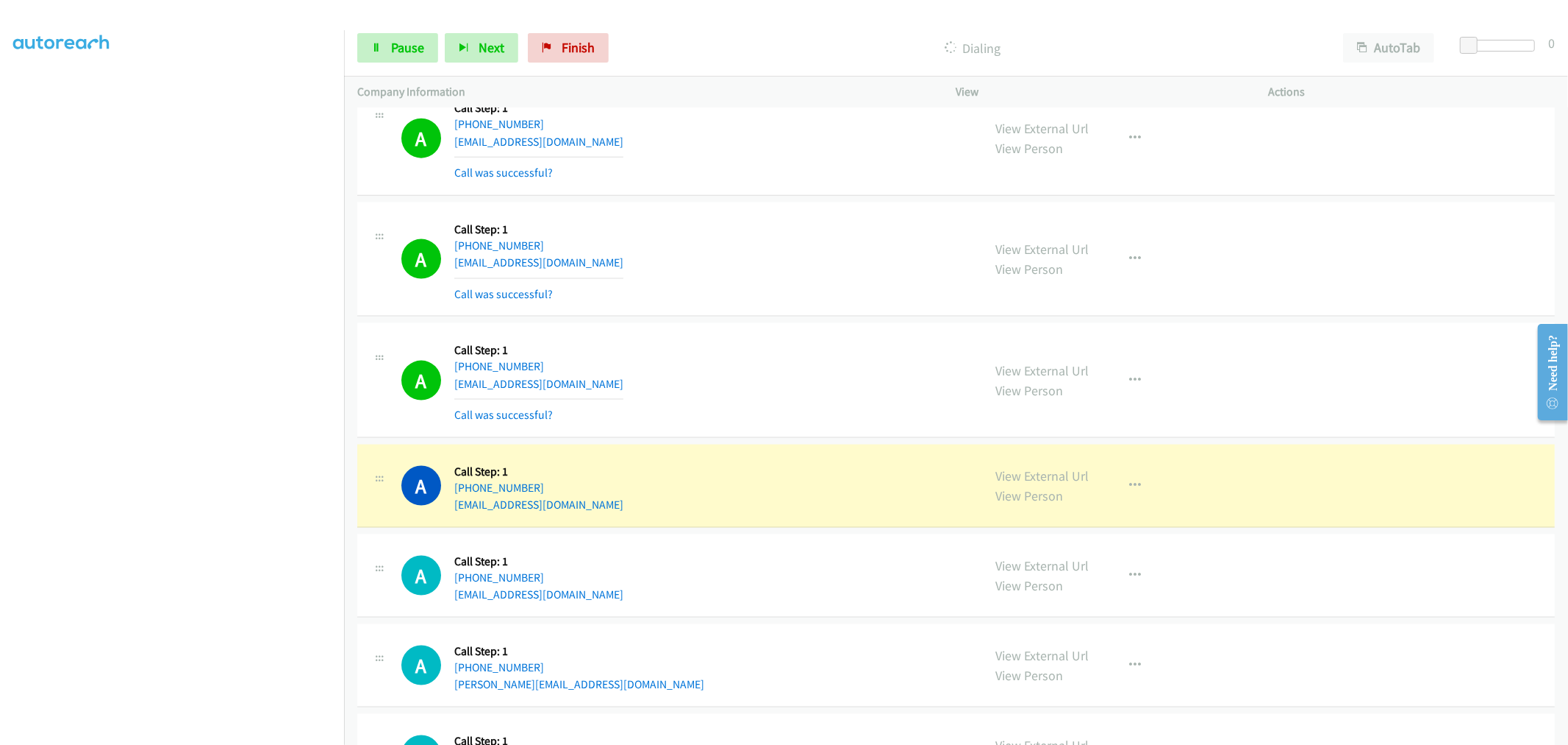
scroll to position [6404, 0]
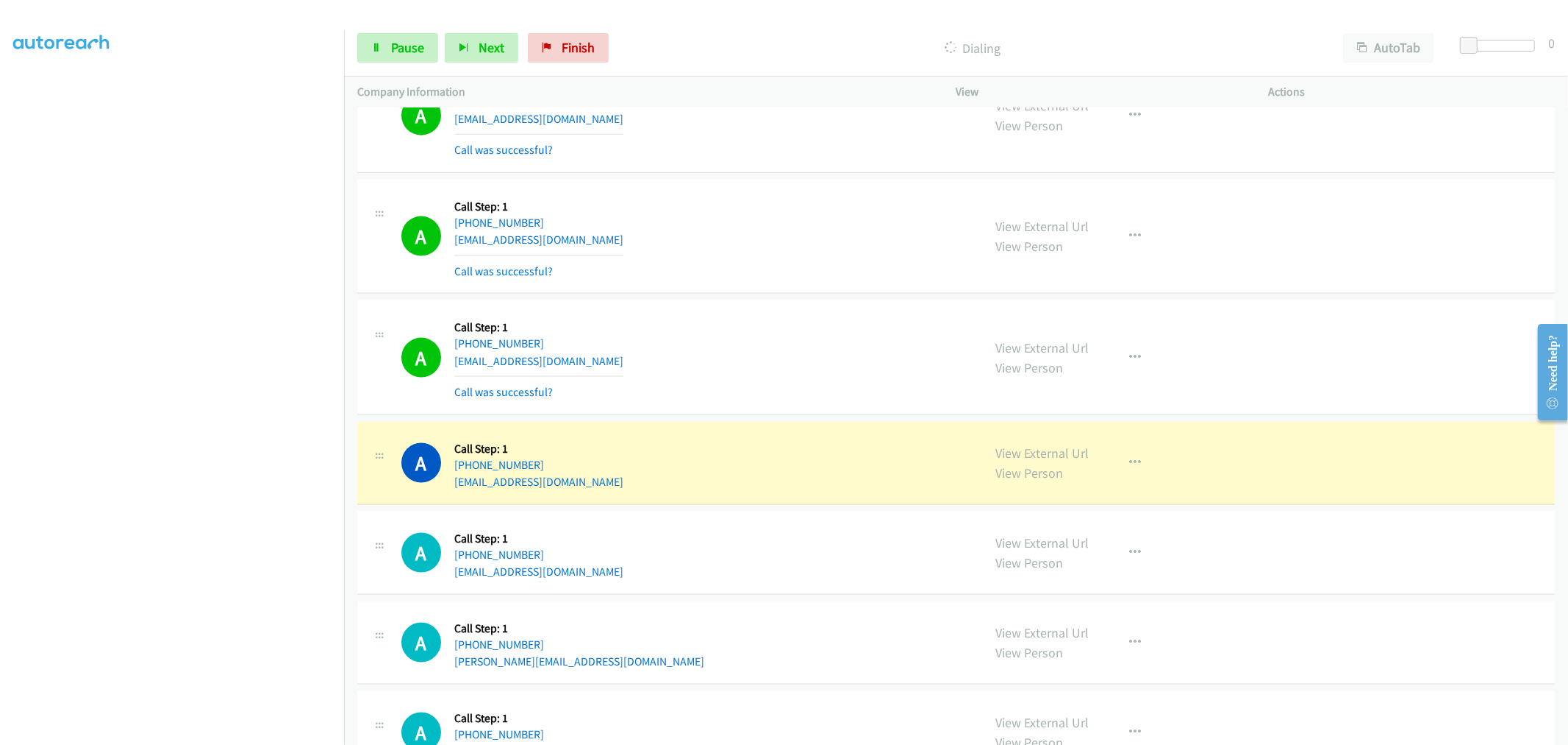
click at [752, 289] on div "A Callback Scheduled Call Step: 1 America/New_York [PHONE_NUMBER] [EMAIL_ADDRES…" at bounding box center [956, 237] width 1198 height 115
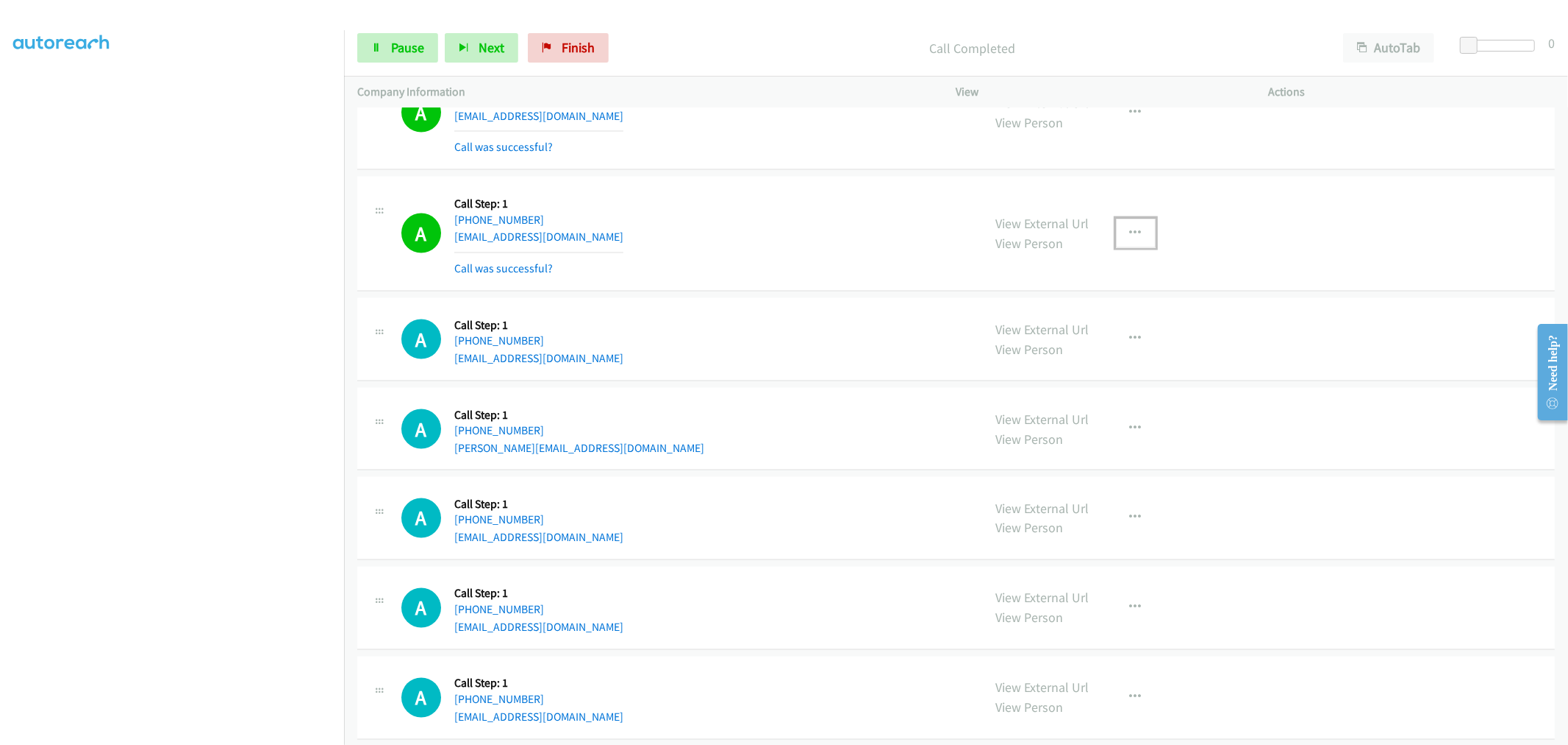
click at [1130, 236] on icon "button" at bounding box center [1136, 233] width 12 height 12
click at [1047, 373] on link "Add to do not call list" at bounding box center [1058, 358] width 196 height 29
click at [1128, 241] on button "button" at bounding box center [1136, 232] width 39 height 29
drag, startPoint x: 1042, startPoint y: 363, endPoint x: 855, endPoint y: 266, distance: 210.7
click at [1041, 363] on link "Add to do not call list" at bounding box center [1058, 358] width 196 height 29
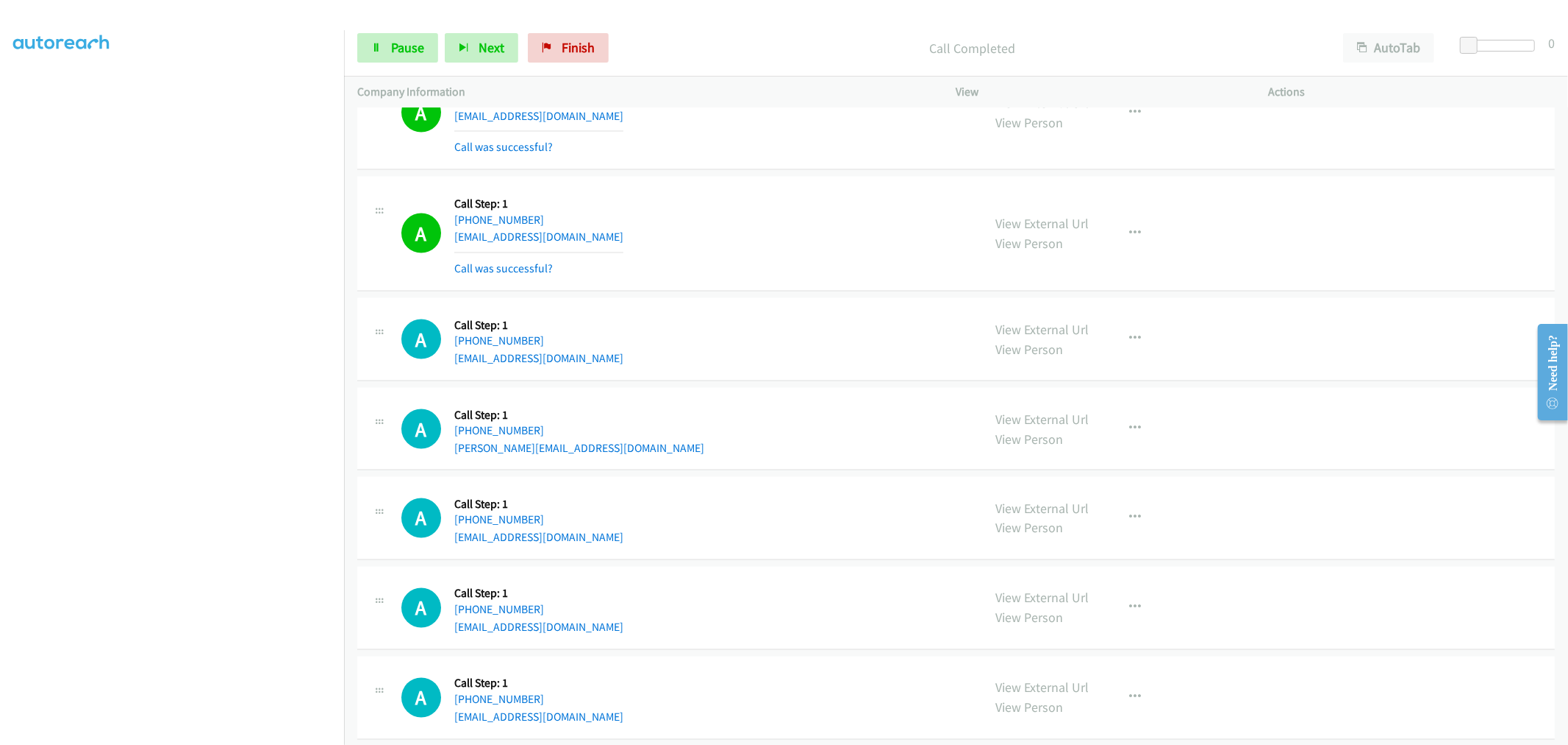
click at [816, 250] on div "A Callback Scheduled Call Step: 1 America/Los_Angeles [PHONE_NUMBER] [EMAIL_ADD…" at bounding box center [685, 233] width 569 height 87
click at [728, 298] on div "A Callback Scheduled Call Step: 1 [GEOGRAPHIC_DATA]/[GEOGRAPHIC_DATA] [PHONE_NU…" at bounding box center [956, 340] width 1198 height 83
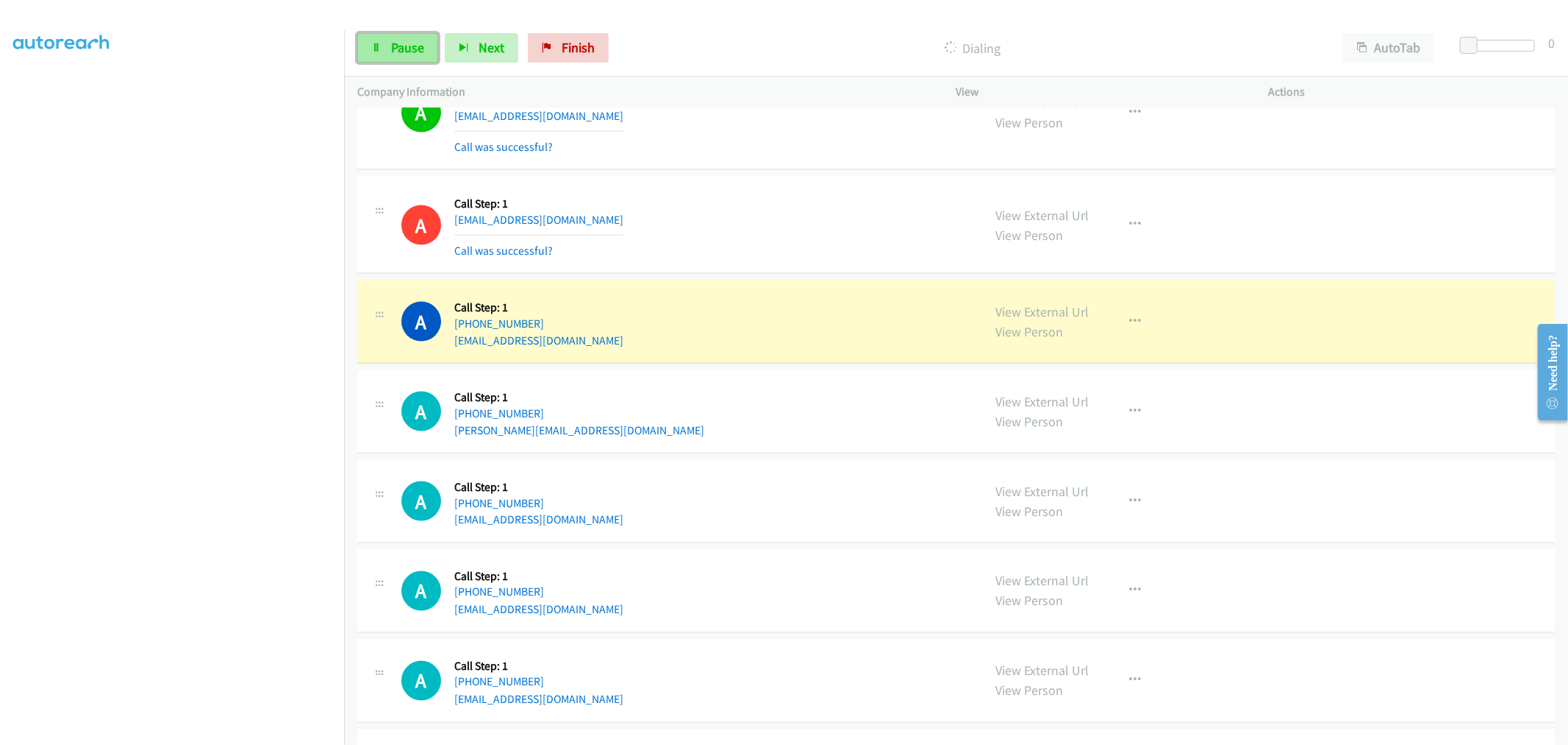
click at [400, 39] on span "Pause" at bounding box center [407, 47] width 33 height 17
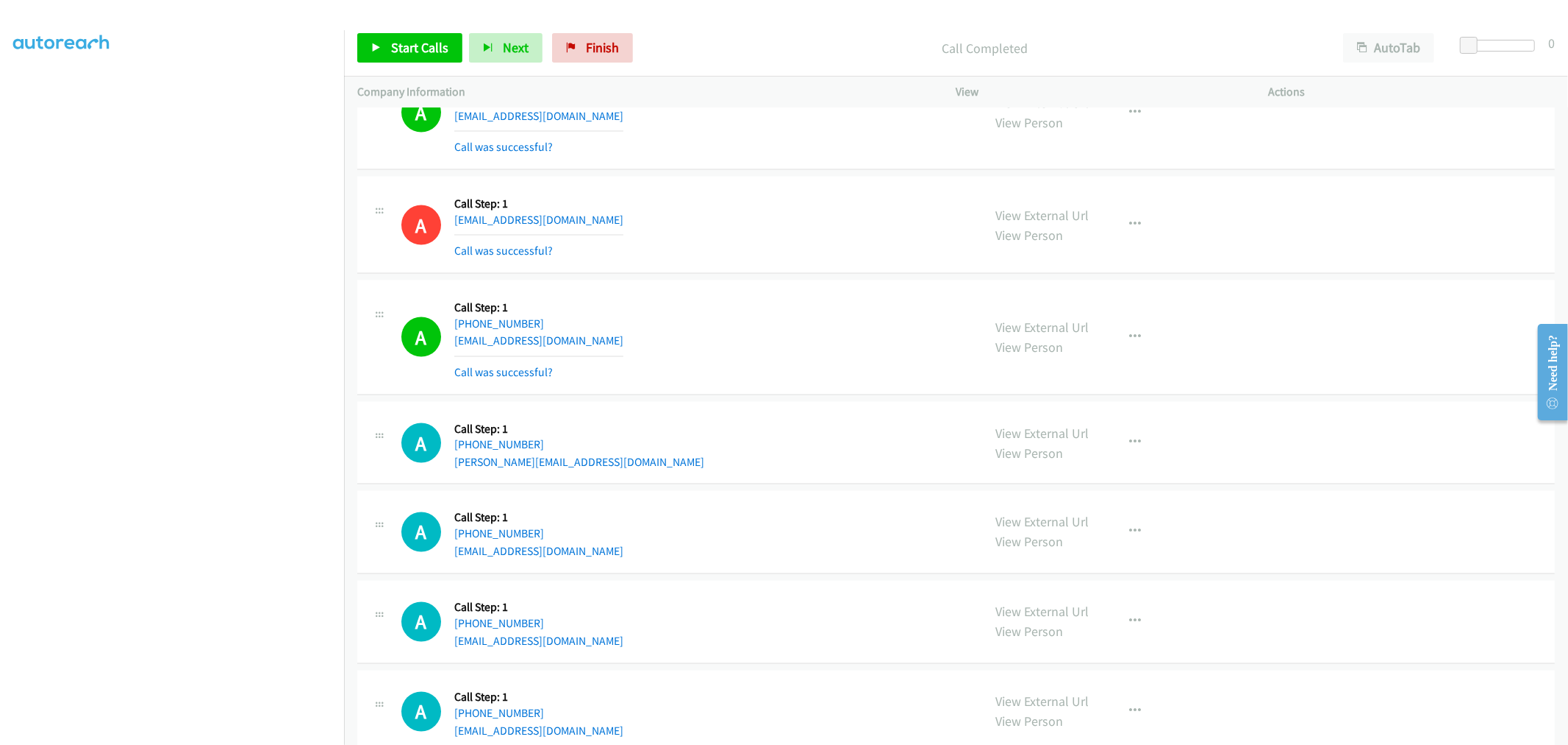
click at [773, 282] on td "A Callback Scheduled Call Step: 1 [GEOGRAPHIC_DATA]/[GEOGRAPHIC_DATA] [PHONE_NU…" at bounding box center [956, 337] width 1224 height 121
click at [768, 271] on div "A Callback Scheduled Call Step: 1 America/Los_Angeles [EMAIL_ADDRESS][DOMAIN_NA…" at bounding box center [956, 225] width 1198 height 97
click at [721, 242] on div "A Callback Scheduled Call Step: 1 America/Los_Angeles [EMAIL_ADDRESS][DOMAIN_NA…" at bounding box center [685, 225] width 569 height 70
click at [424, 47] on span "Start Calls" at bounding box center [419, 47] width 57 height 17
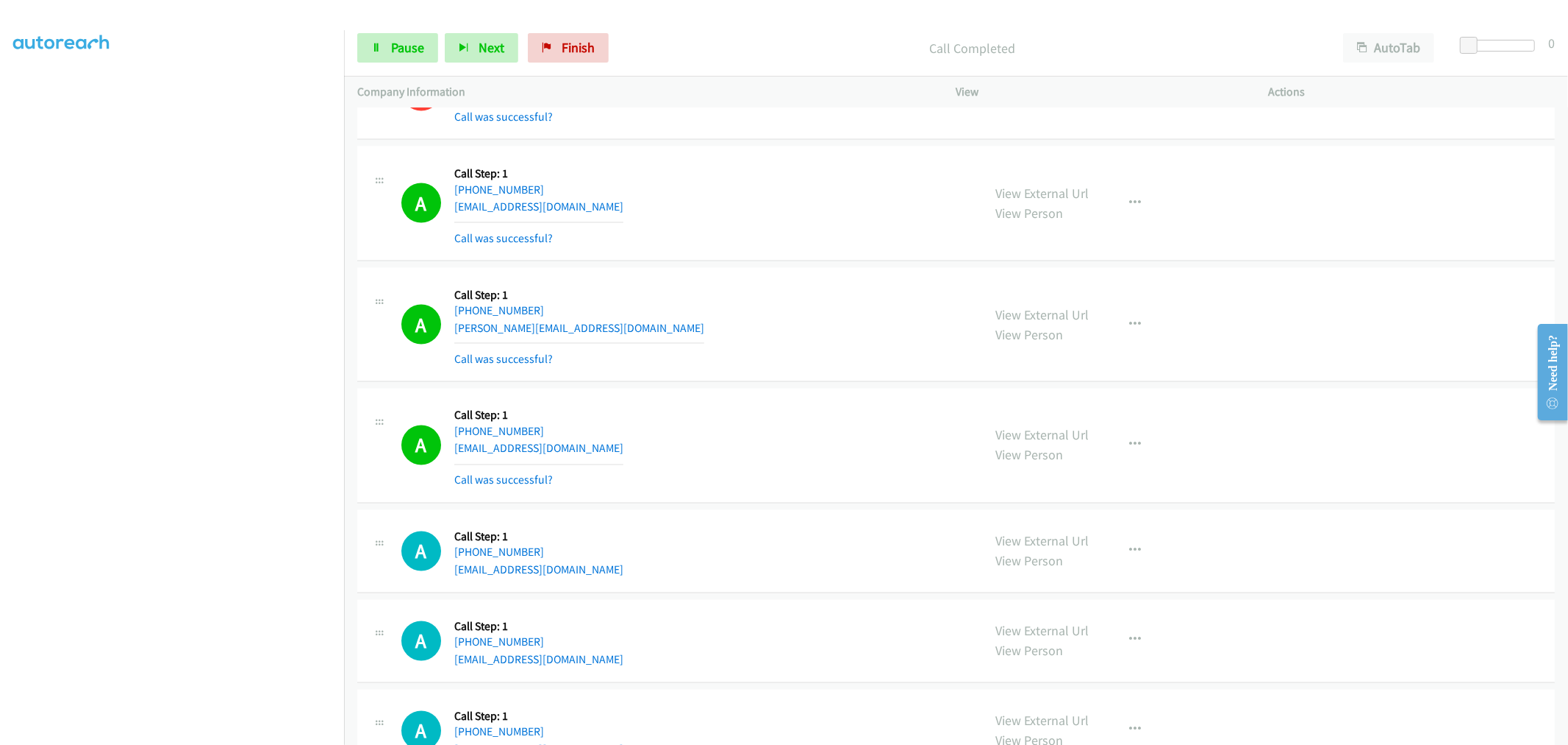
scroll to position [6812, 0]
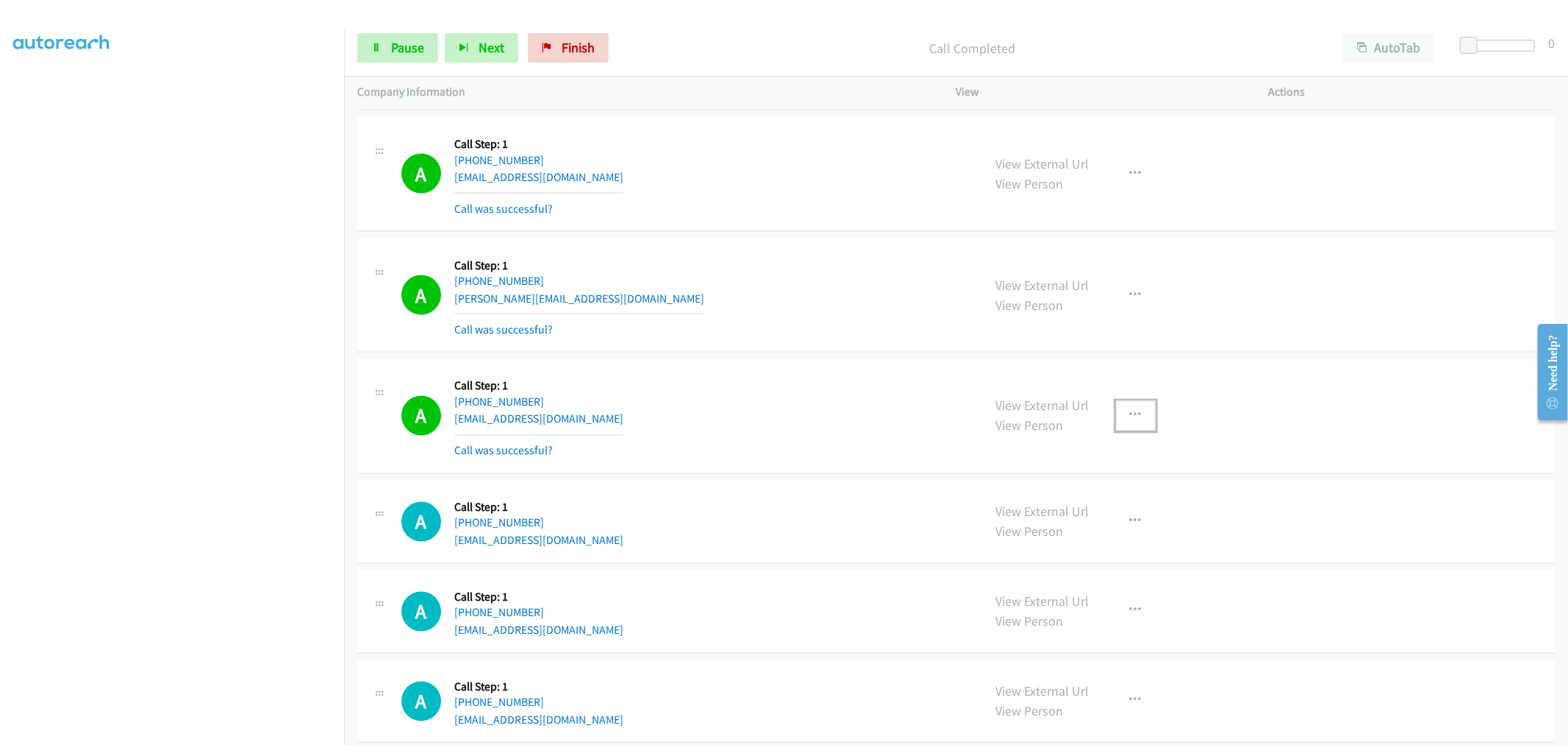
click at [1118, 417] on button "button" at bounding box center [1136, 415] width 39 height 29
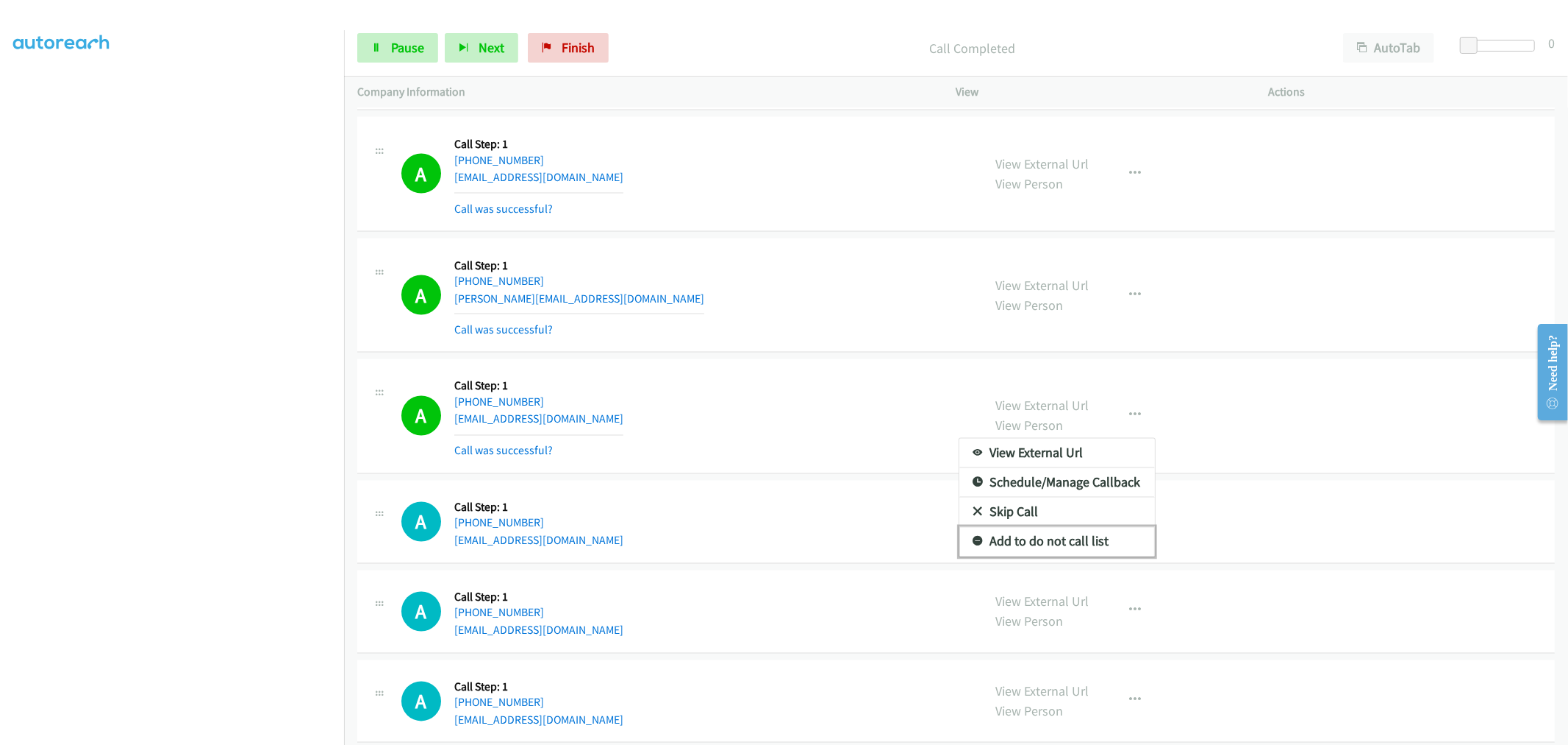
click at [1052, 548] on link "Add to do not call list" at bounding box center [1058, 541] width 196 height 29
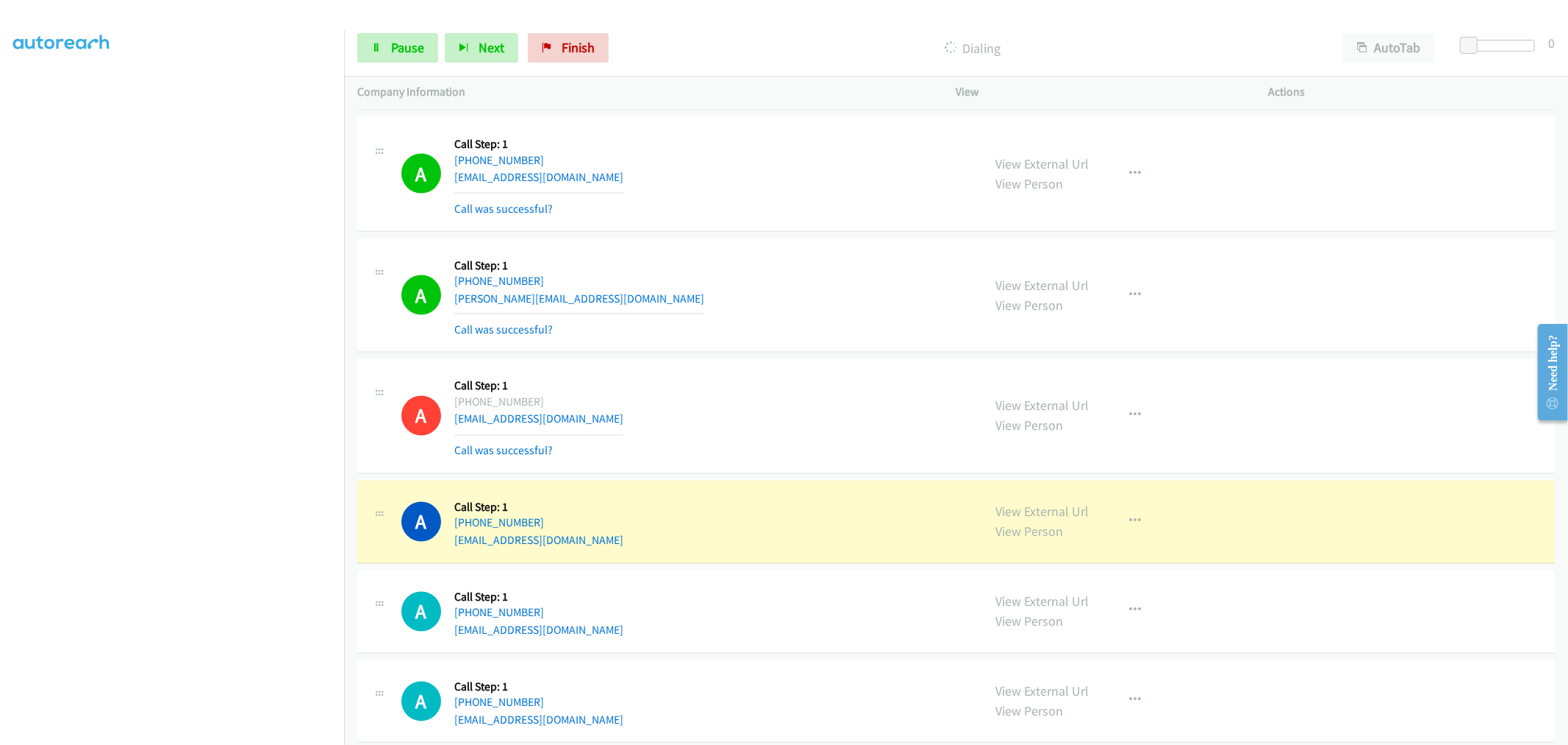
click at [768, 238] on td "A Callback Scheduled Call Step: 1 America/New_York [PHONE_NUMBER] [PERSON_NAME]…" at bounding box center [956, 295] width 1224 height 121
click at [373, 38] on link "Pause" at bounding box center [398, 47] width 81 height 29
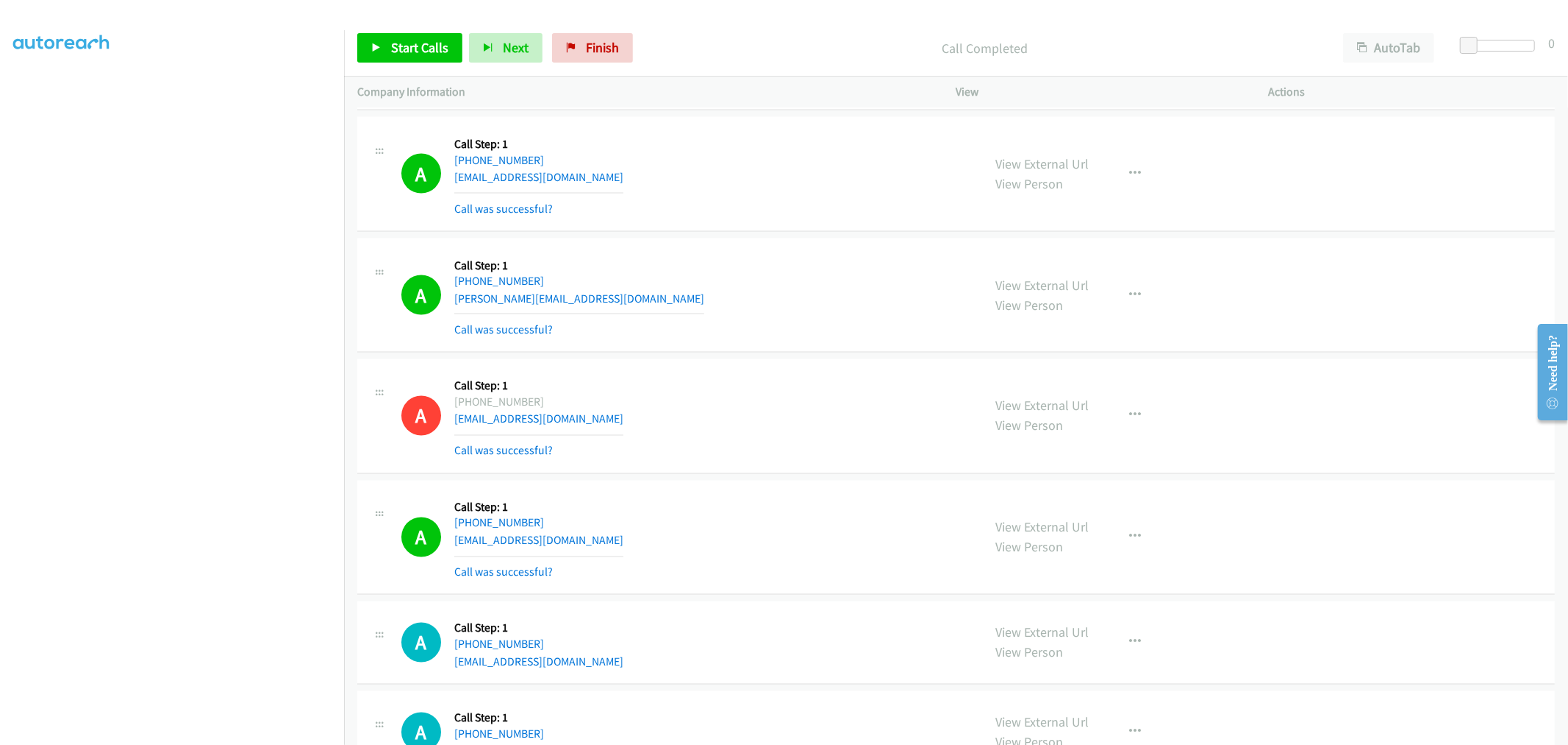
click at [689, 323] on div "A Callback Scheduled Call Step: 1 America/New_York [PHONE_NUMBER] [PERSON_NAME]…" at bounding box center [685, 295] width 569 height 87
click at [735, 263] on div "A Callback Scheduled Call Step: 1 America/New_York [PHONE_NUMBER] [PERSON_NAME]…" at bounding box center [685, 295] width 569 height 87
click at [778, 235] on td "A Callback Scheduled Call Step: 1 [GEOGRAPHIC_DATA]/[GEOGRAPHIC_DATA] [PHONE_NU…" at bounding box center [956, 173] width 1224 height 121
click at [781, 321] on div "A Callback Scheduled Call Step: 1 America/New_York [PHONE_NUMBER] [PERSON_NAME]…" at bounding box center [685, 295] width 569 height 87
click at [760, 310] on div "A Callback Scheduled Call Step: 1 America/New_York [PHONE_NUMBER] [PERSON_NAME]…" at bounding box center [685, 295] width 569 height 87
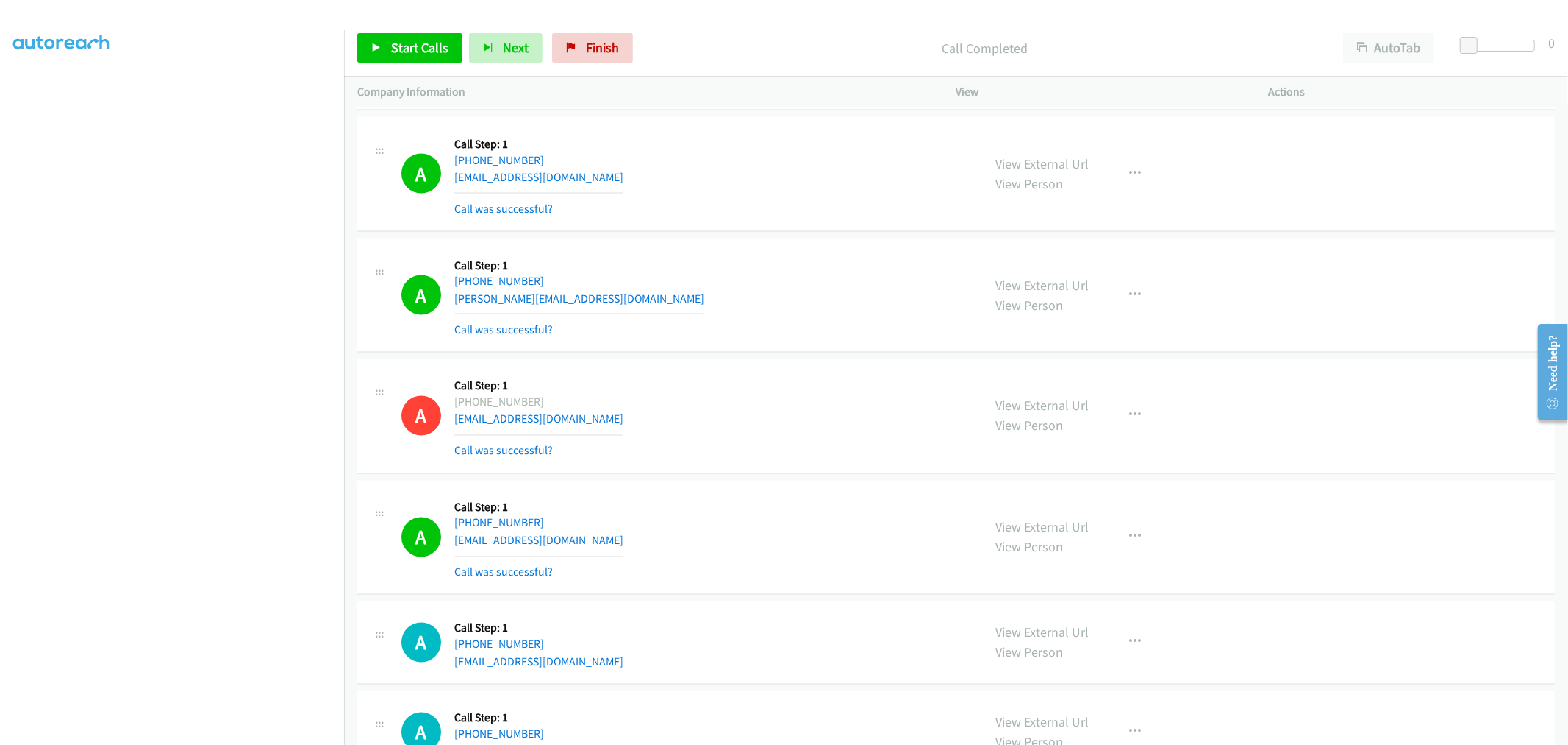
click at [797, 231] on div "A Callback Scheduled Call Step: 1 [GEOGRAPHIC_DATA]/[GEOGRAPHIC_DATA] [PHONE_NU…" at bounding box center [956, 174] width 1198 height 115
